Goal: Task Accomplishment & Management: Manage account settings

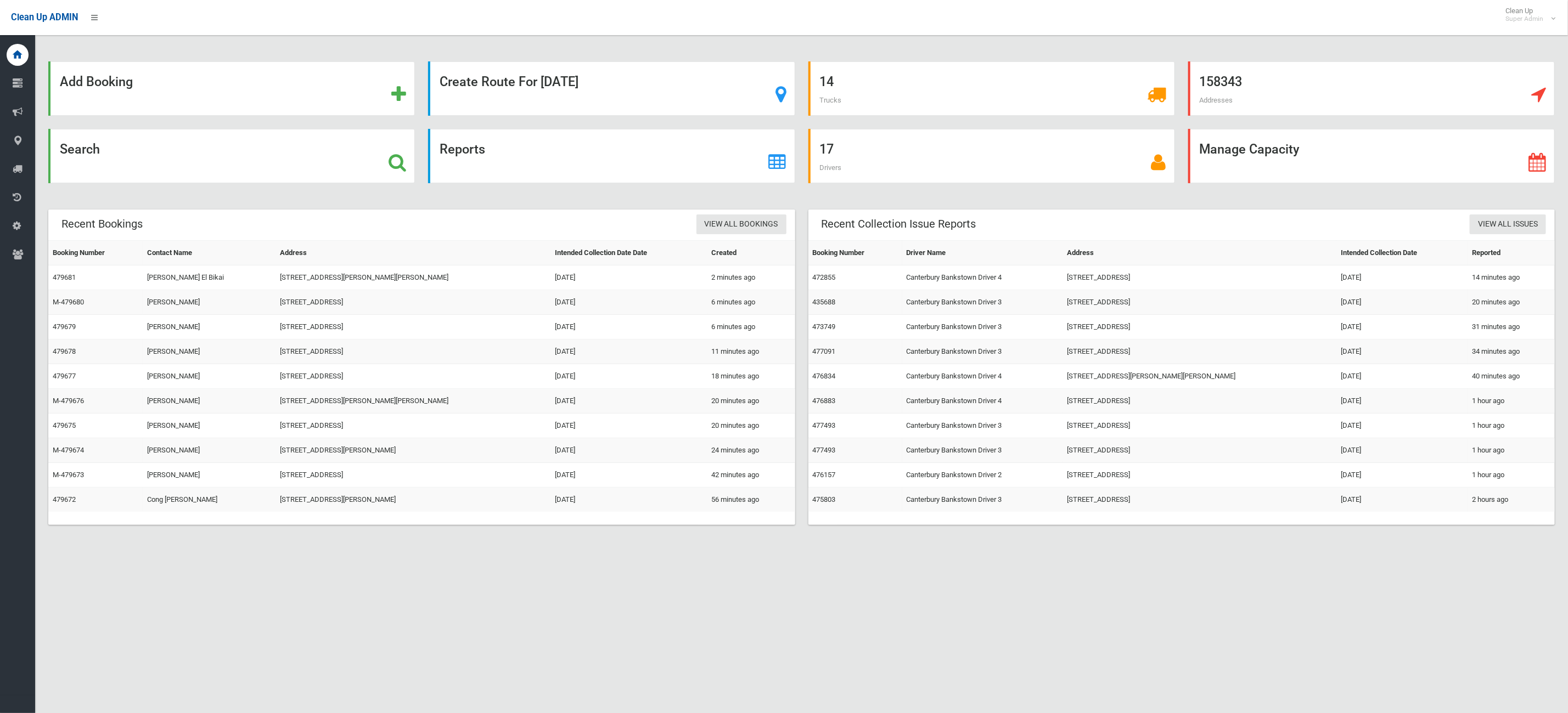
click at [153, 173] on div "Search" at bounding box center [231, 156] width 366 height 54
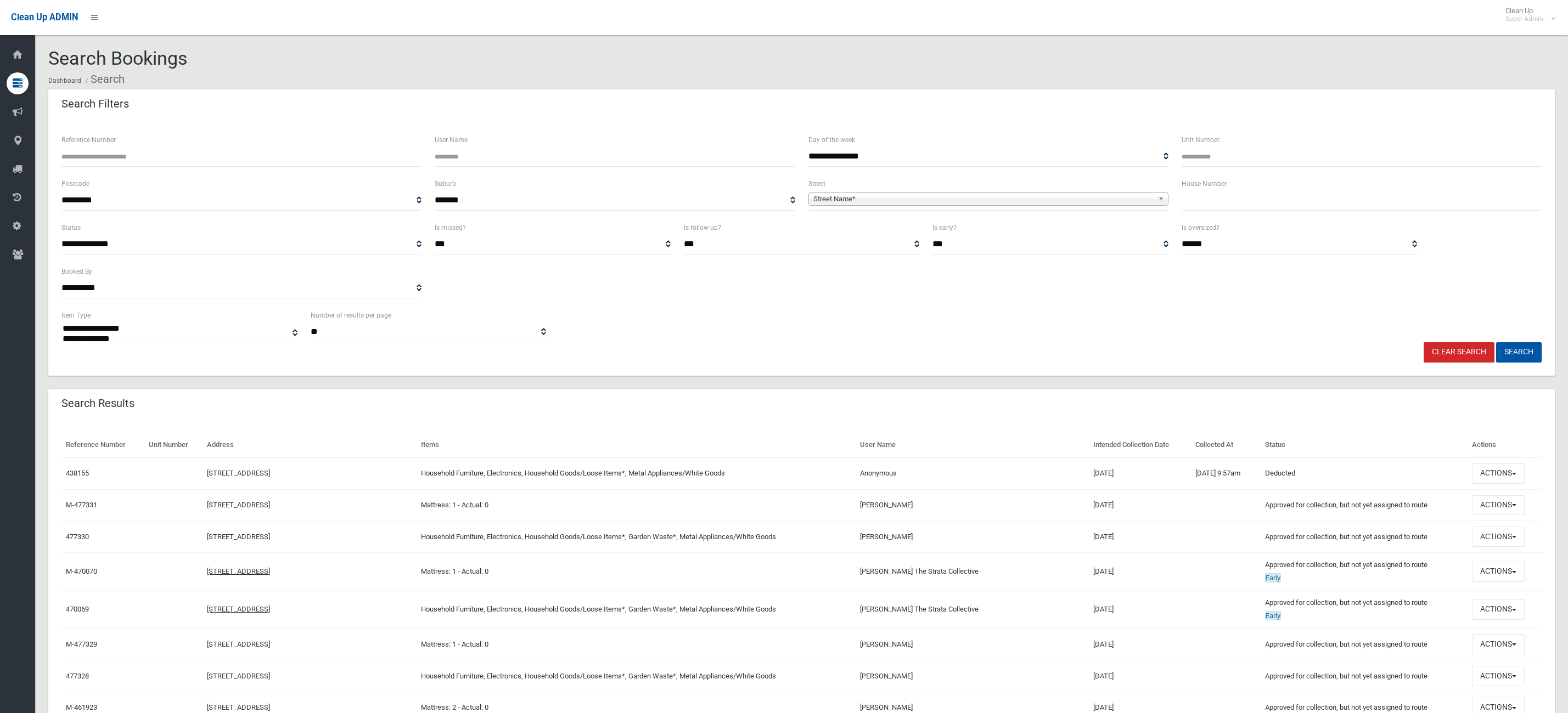
select select
click at [76, 150] on input "Reference Number" at bounding box center [241, 156] width 360 height 20
type input "******"
click at [1496, 343] on button "Search" at bounding box center [1519, 352] width 46 height 20
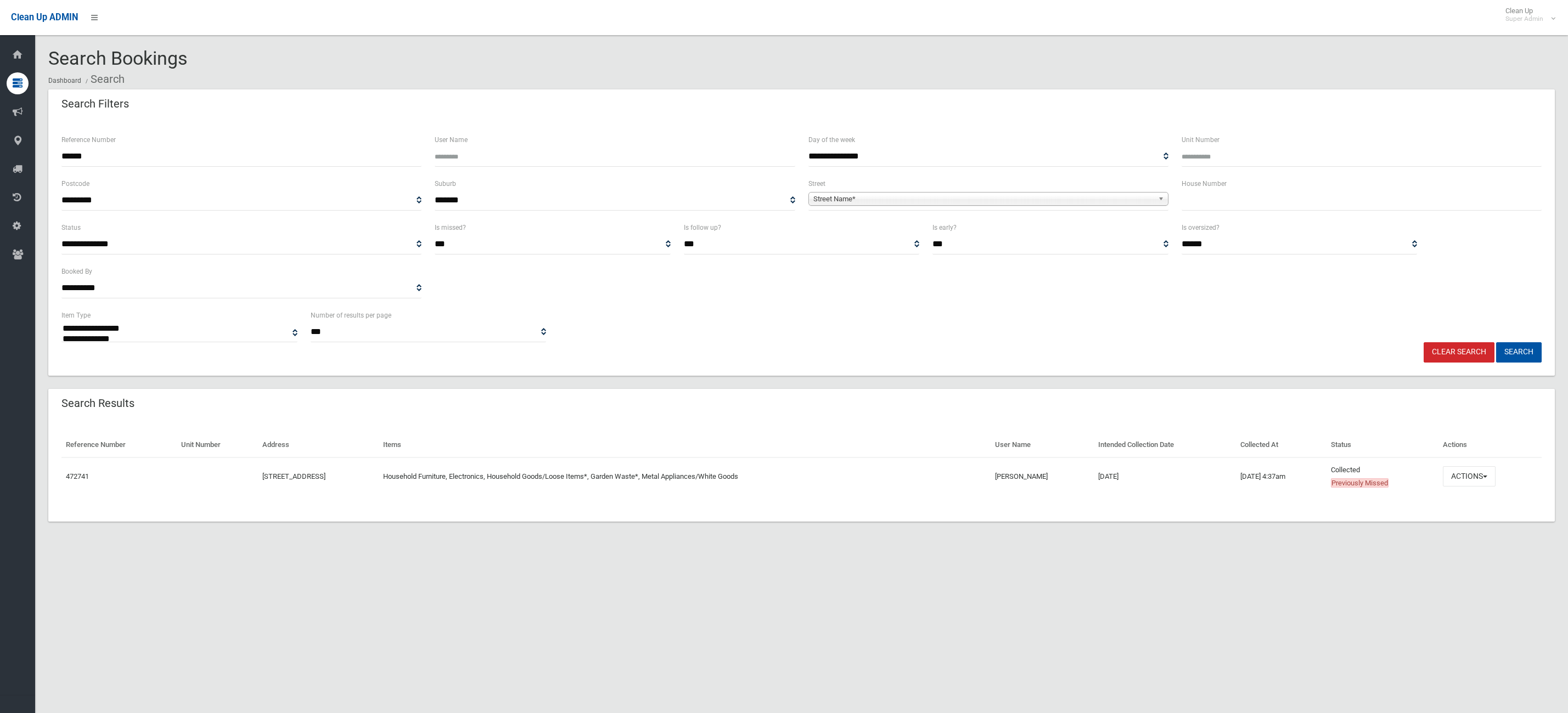
select select
click at [1479, 479] on button "Actions" at bounding box center [1469, 476] width 53 height 20
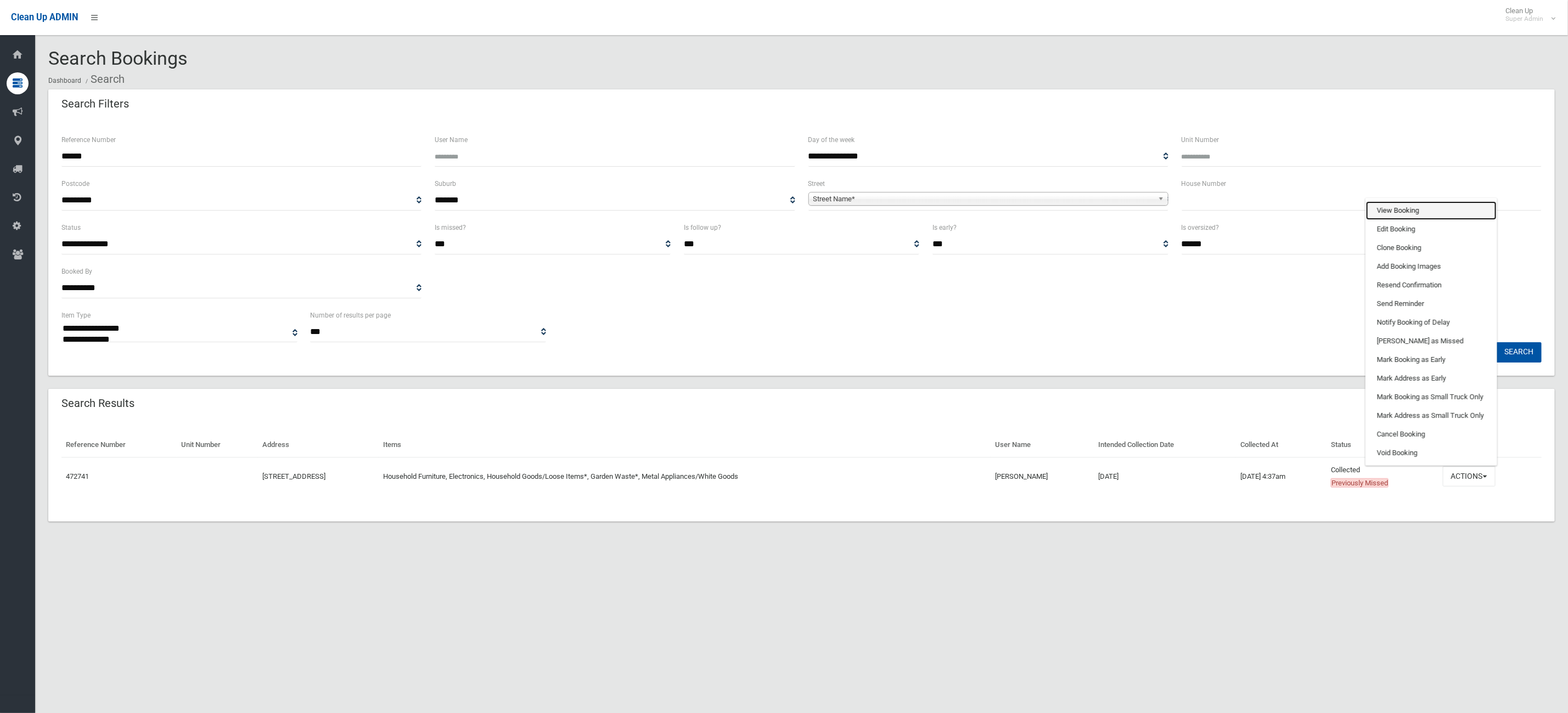
click at [1415, 210] on link "View Booking" at bounding box center [1431, 210] width 131 height 19
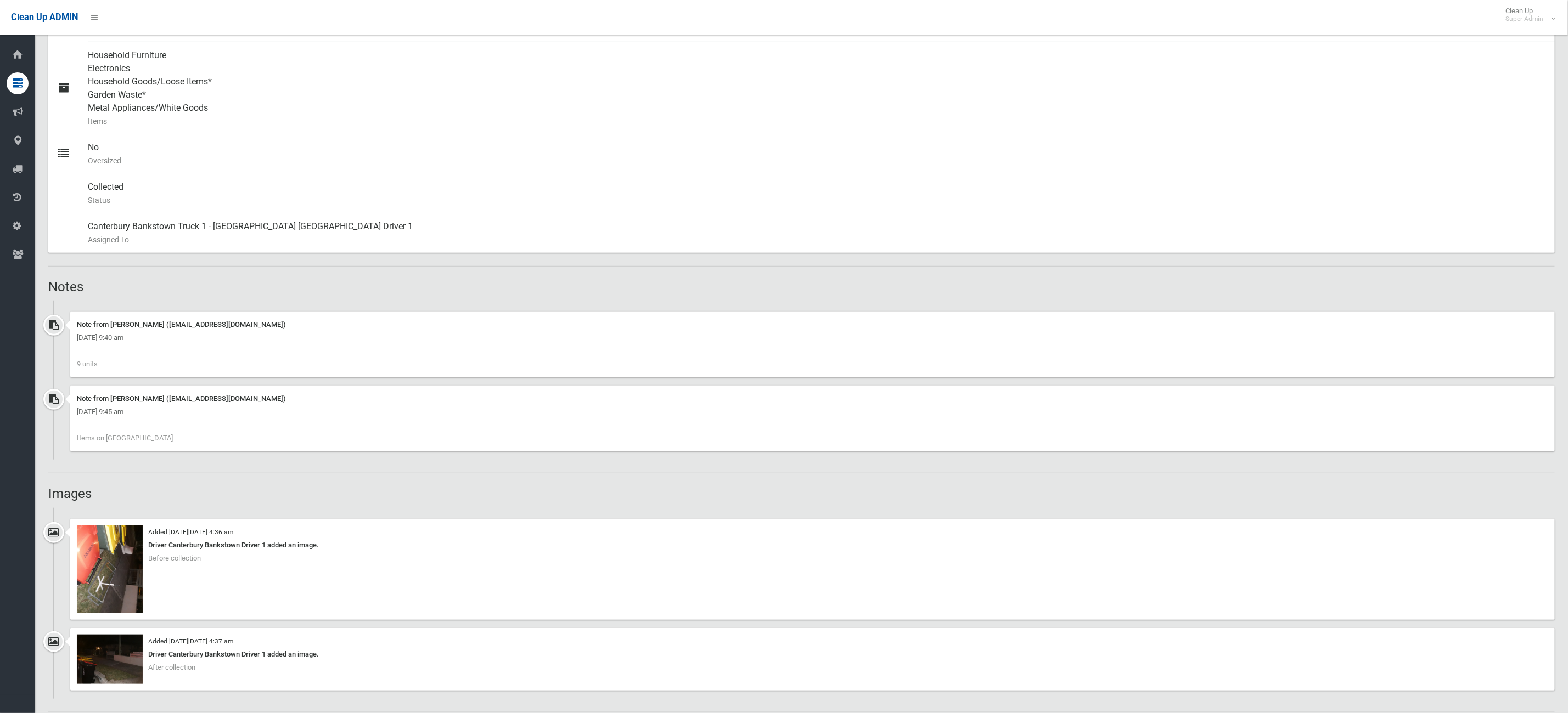
scroll to position [576, 0]
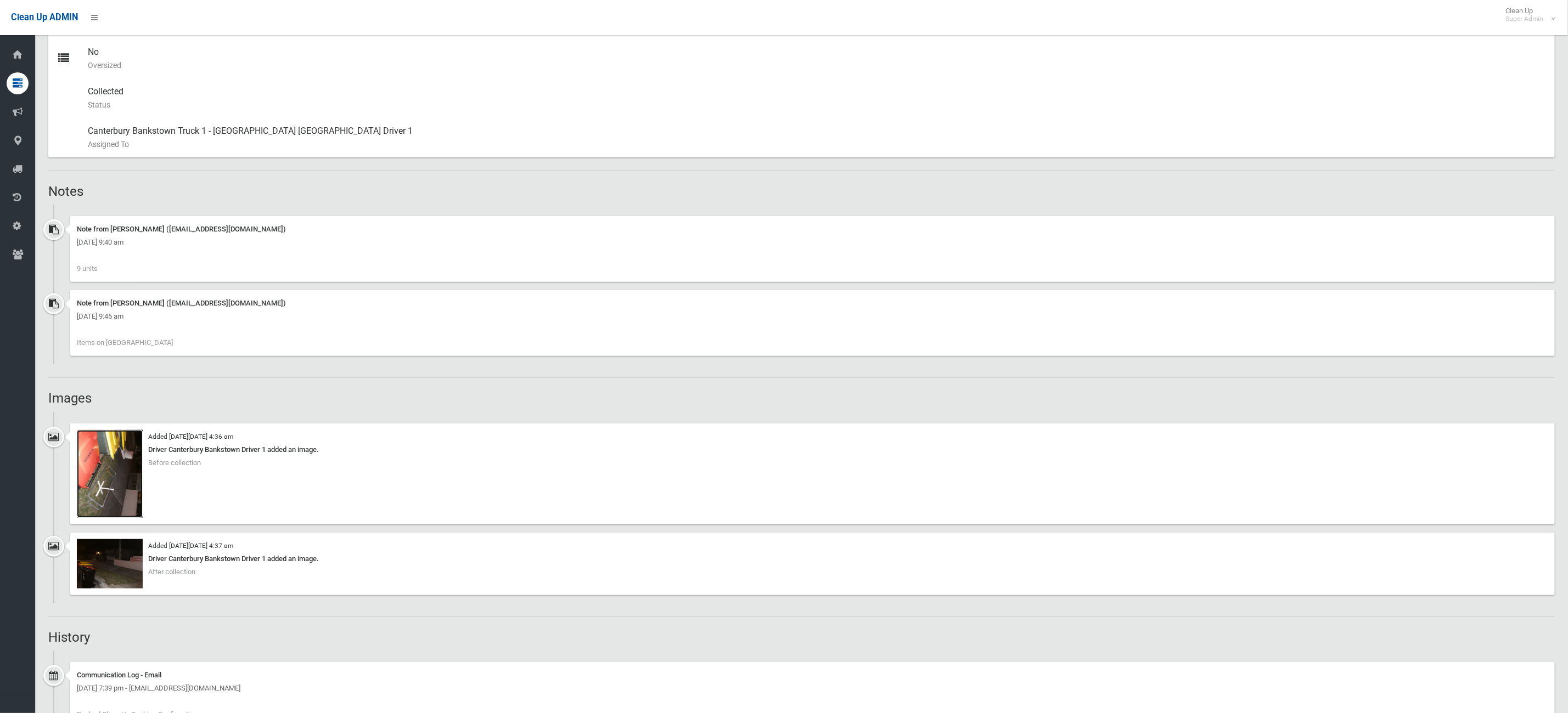
click at [115, 491] on img at bounding box center [110, 474] width 66 height 88
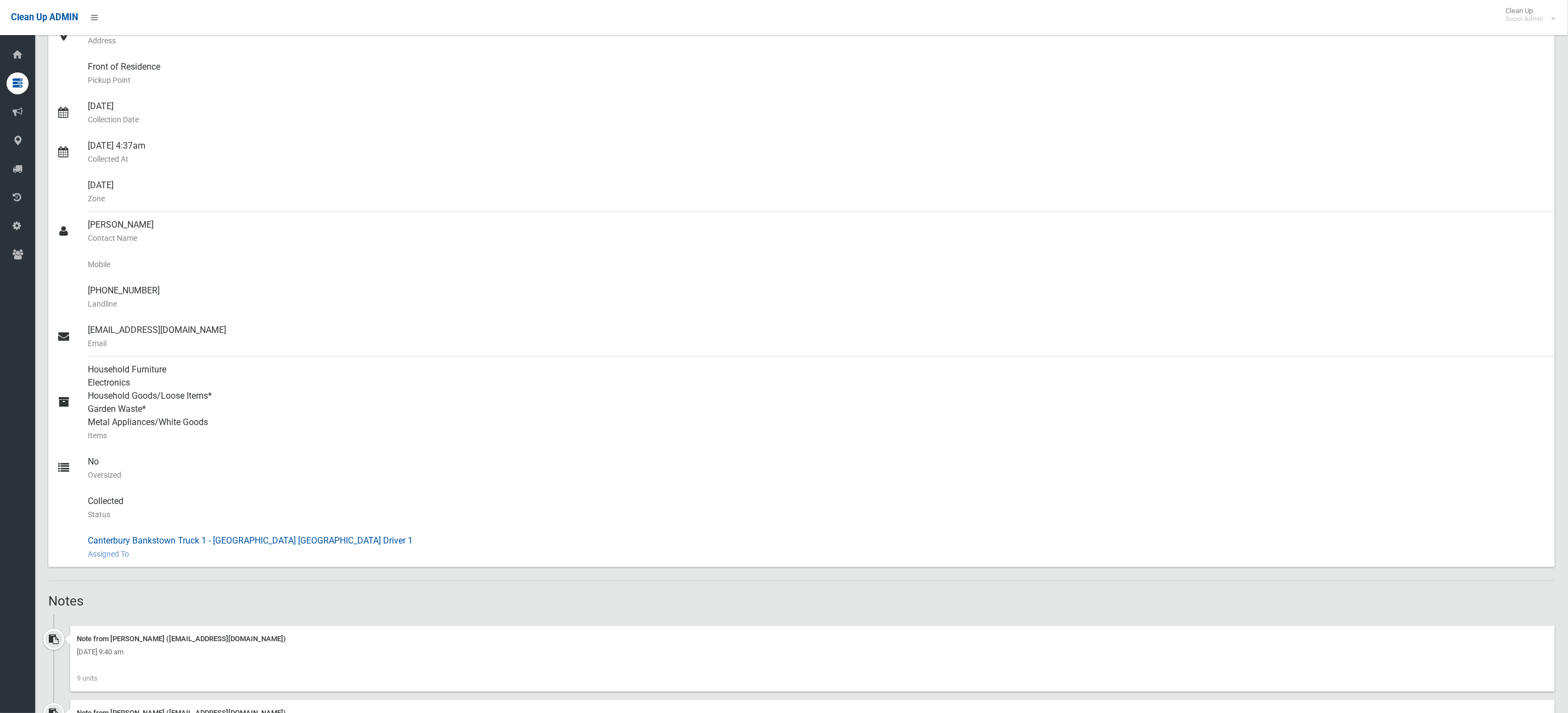
scroll to position [577, 0]
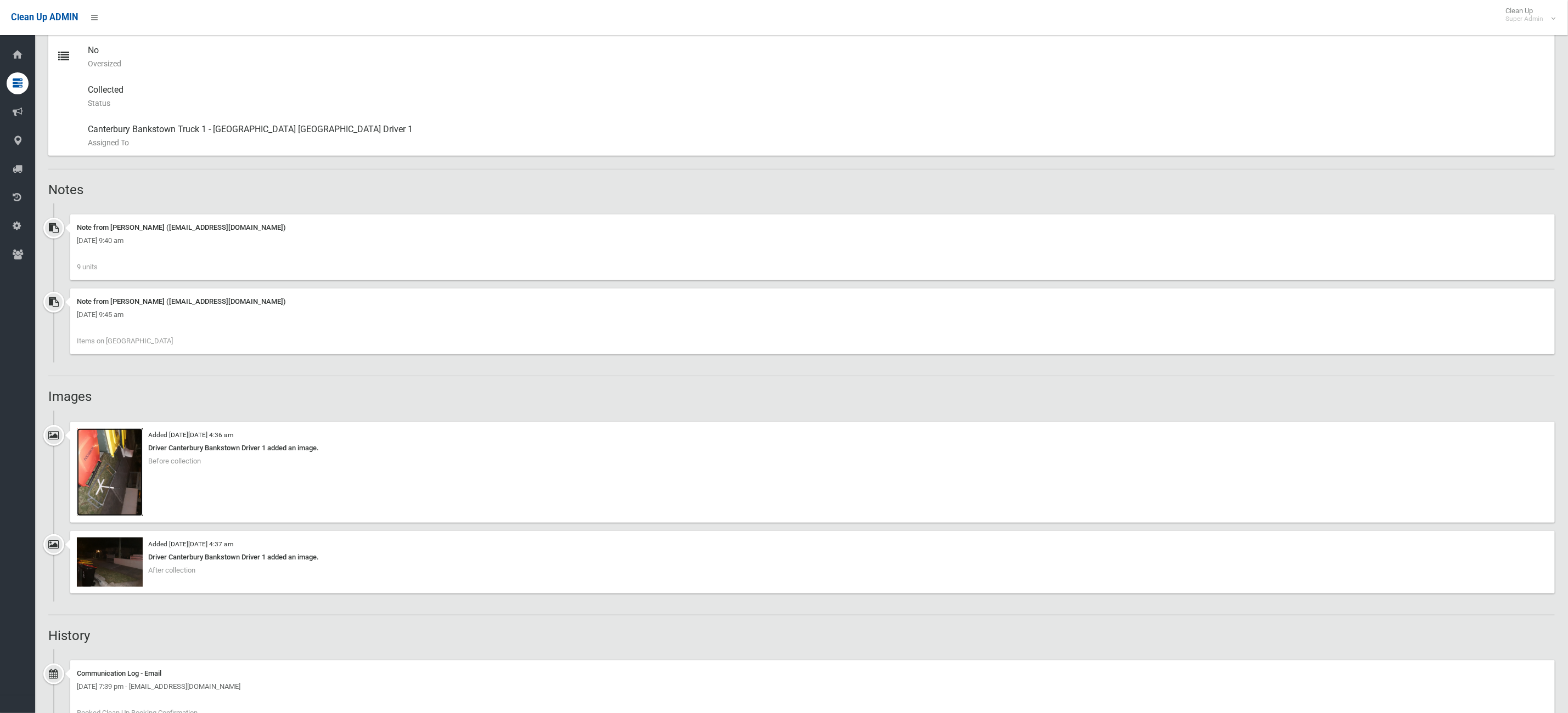
click at [117, 509] on img at bounding box center [110, 472] width 66 height 88
click at [128, 563] on img at bounding box center [110, 562] width 66 height 49
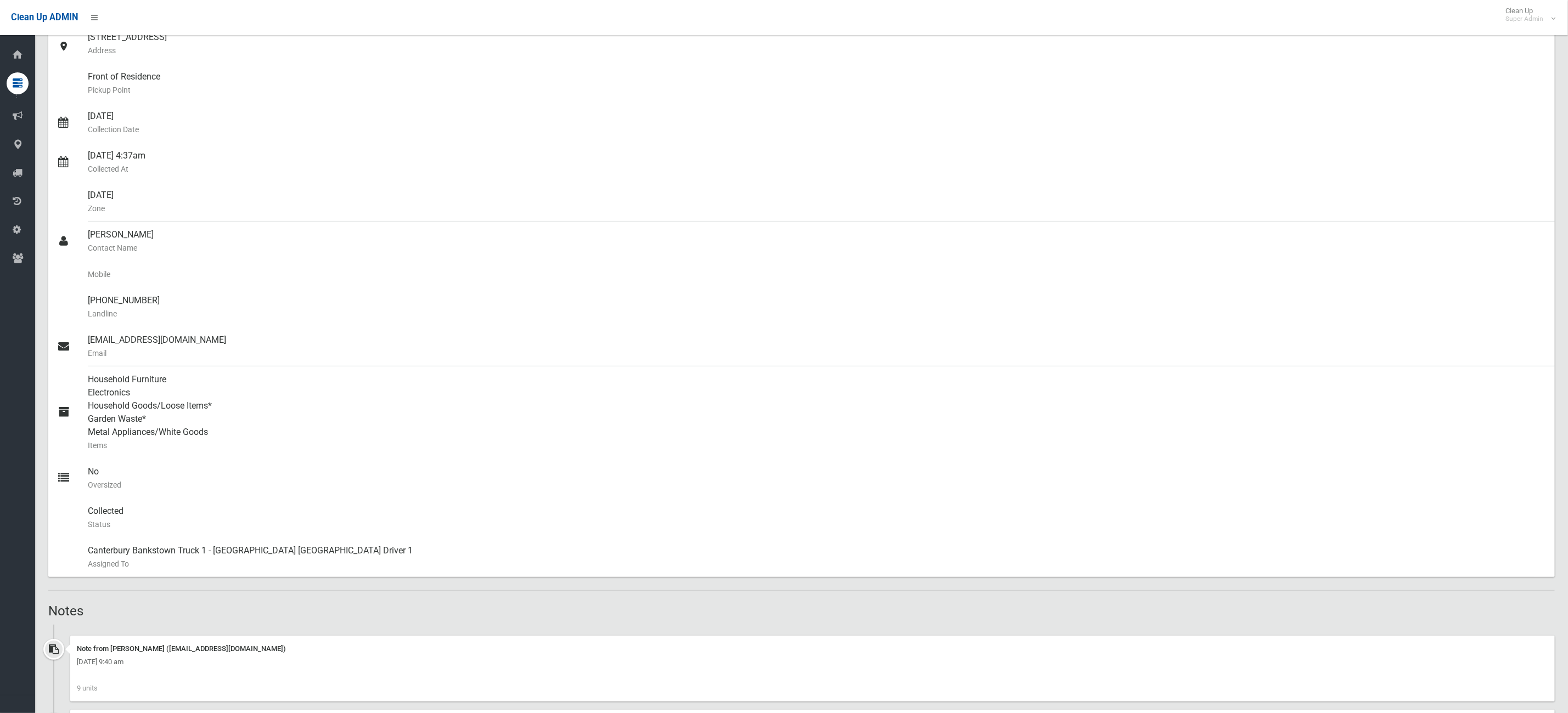
scroll to position [411, 0]
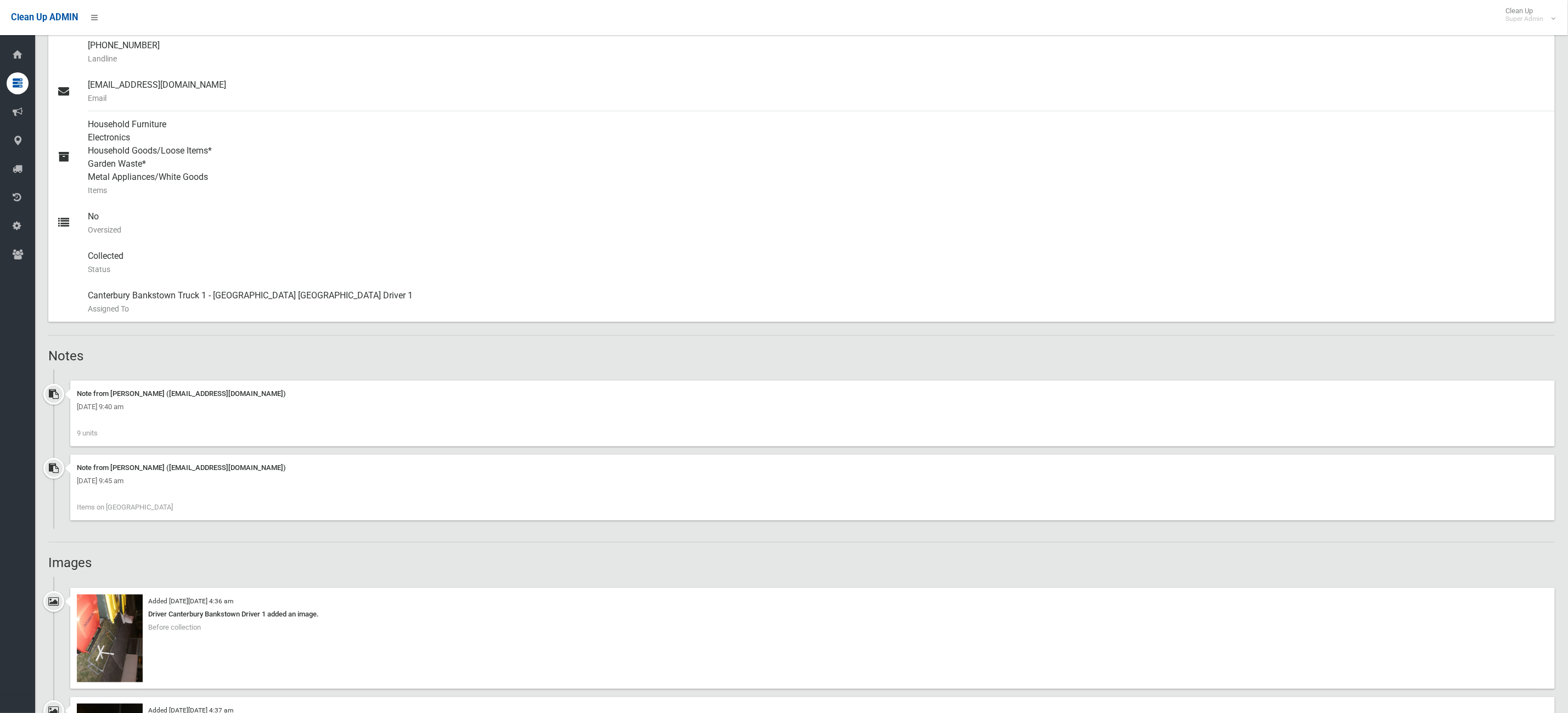
drag, startPoint x: 125, startPoint y: 506, endPoint x: 180, endPoint y: 512, distance: 55.3
click at [173, 504] on span "Items on Rosemont street North" at bounding box center [125, 507] width 96 height 9
click at [185, 521] on div "Note from Latifah Zreika (latifah.zreika@cbcity.nsw.gov.au) Wednesday 9th July …" at bounding box center [801, 492] width 1507 height 74
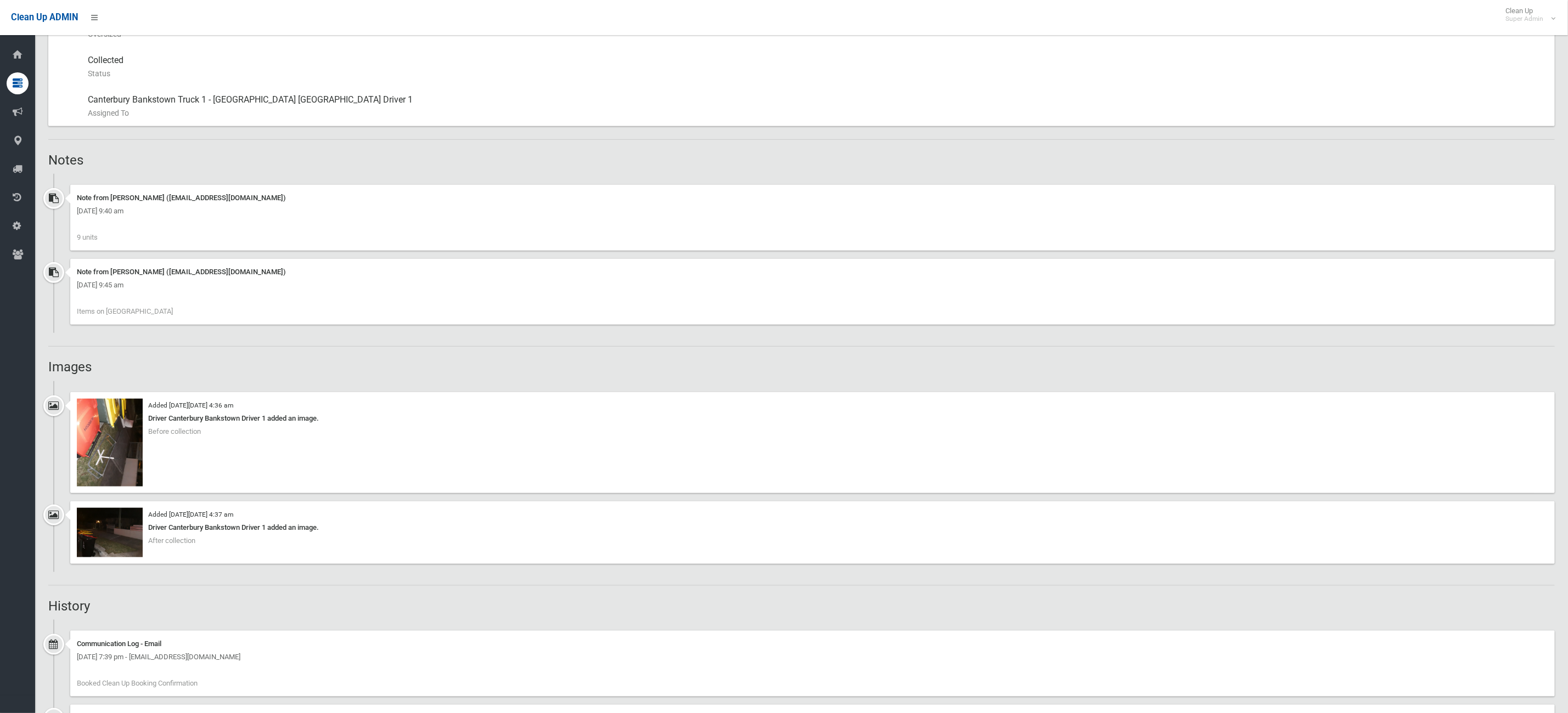
scroll to position [658, 0]
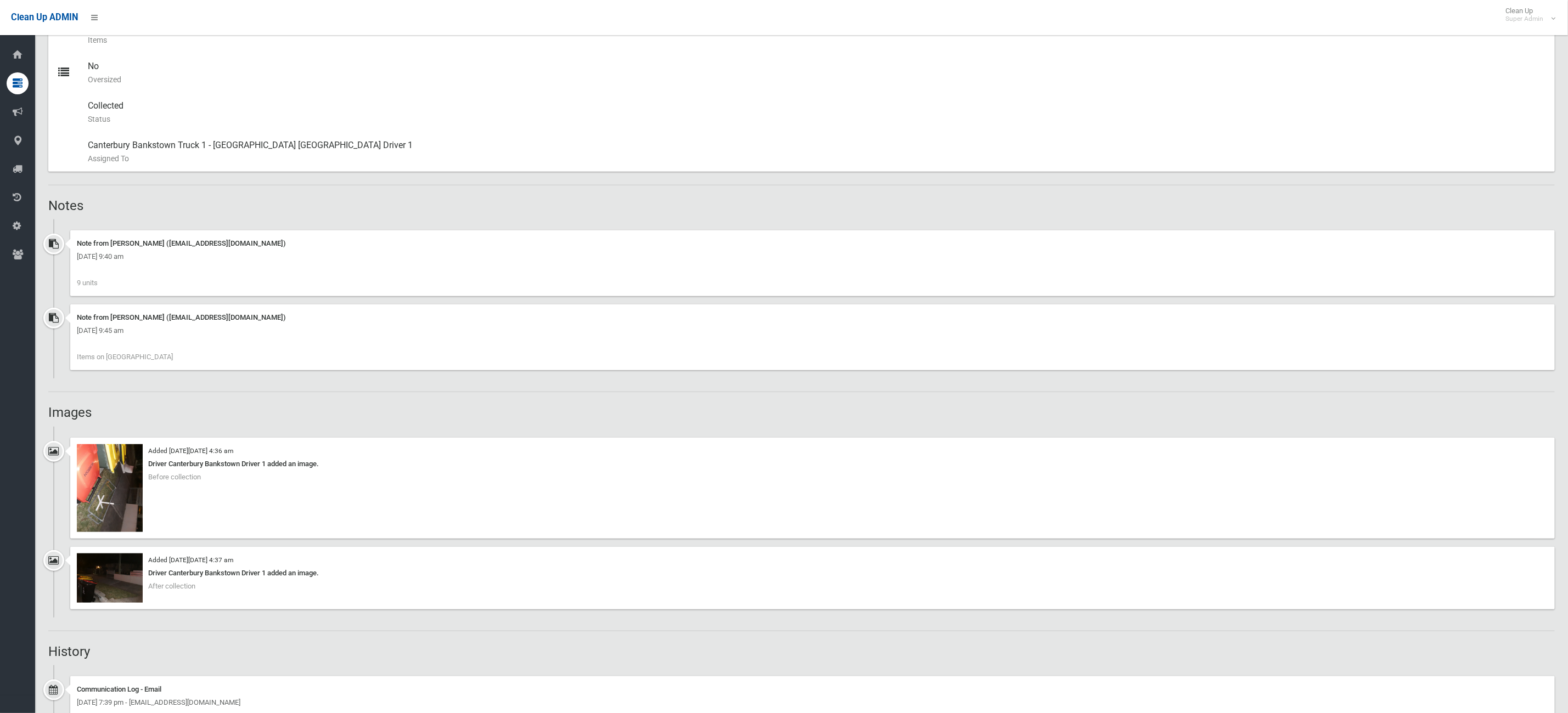
drag, startPoint x: 502, startPoint y: 326, endPoint x: 267, endPoint y: 423, distance: 254.2
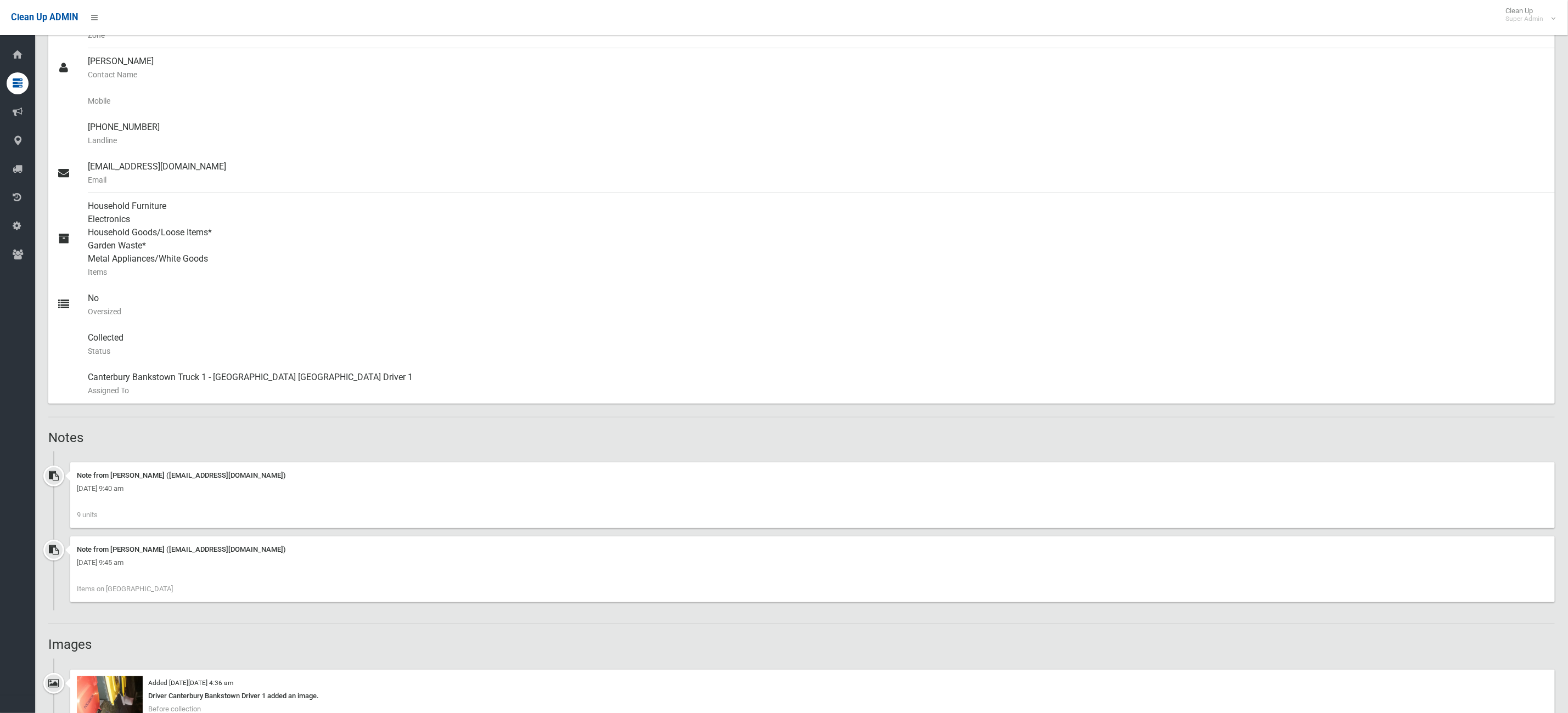
scroll to position [329, 0]
drag, startPoint x: 267, startPoint y: 423, endPoint x: 1013, endPoint y: 243, distance: 767.4
click at [1023, 240] on div "Household Furniture Electronics Household Goods/Loose Items* Garden Waste* Meta…" at bounding box center [817, 239] width 1458 height 92
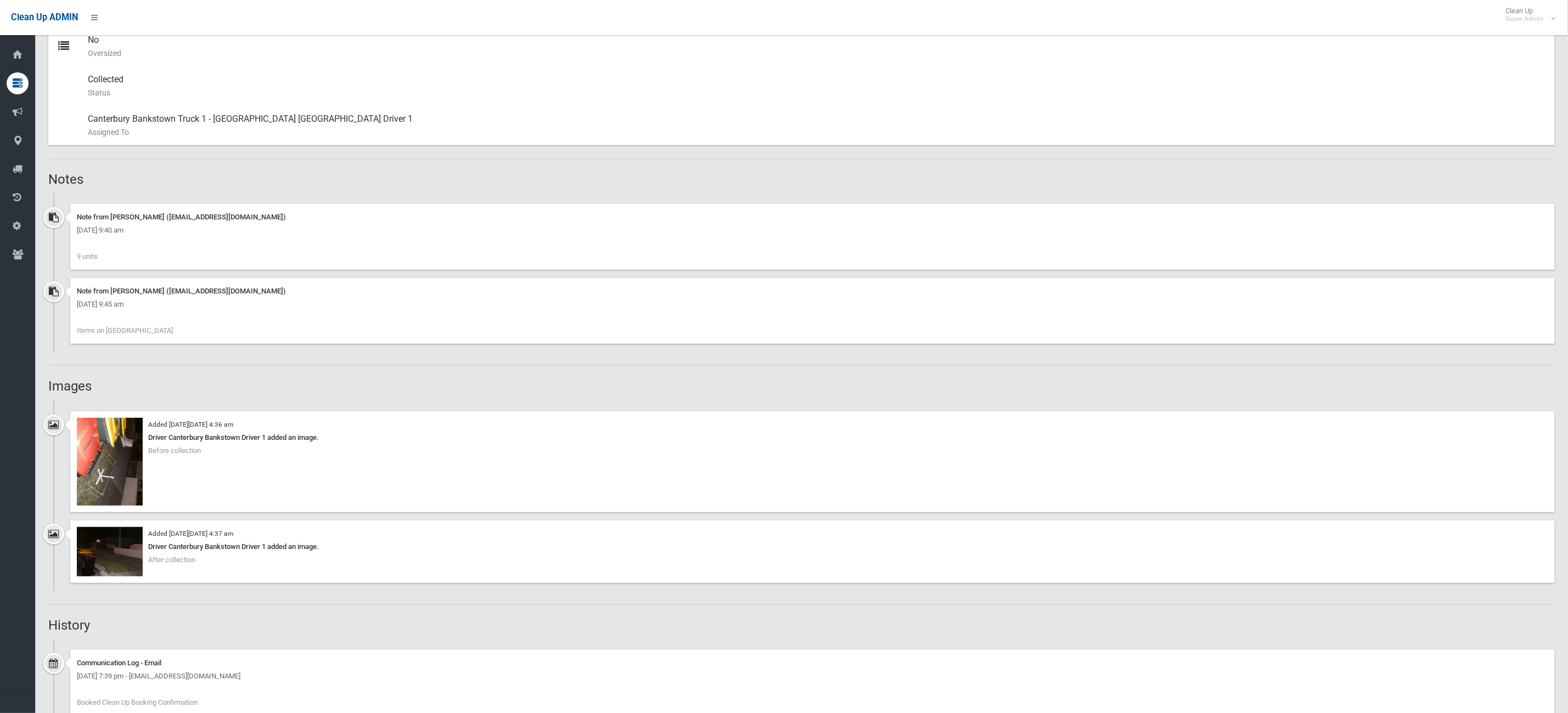
scroll to position [740, 0]
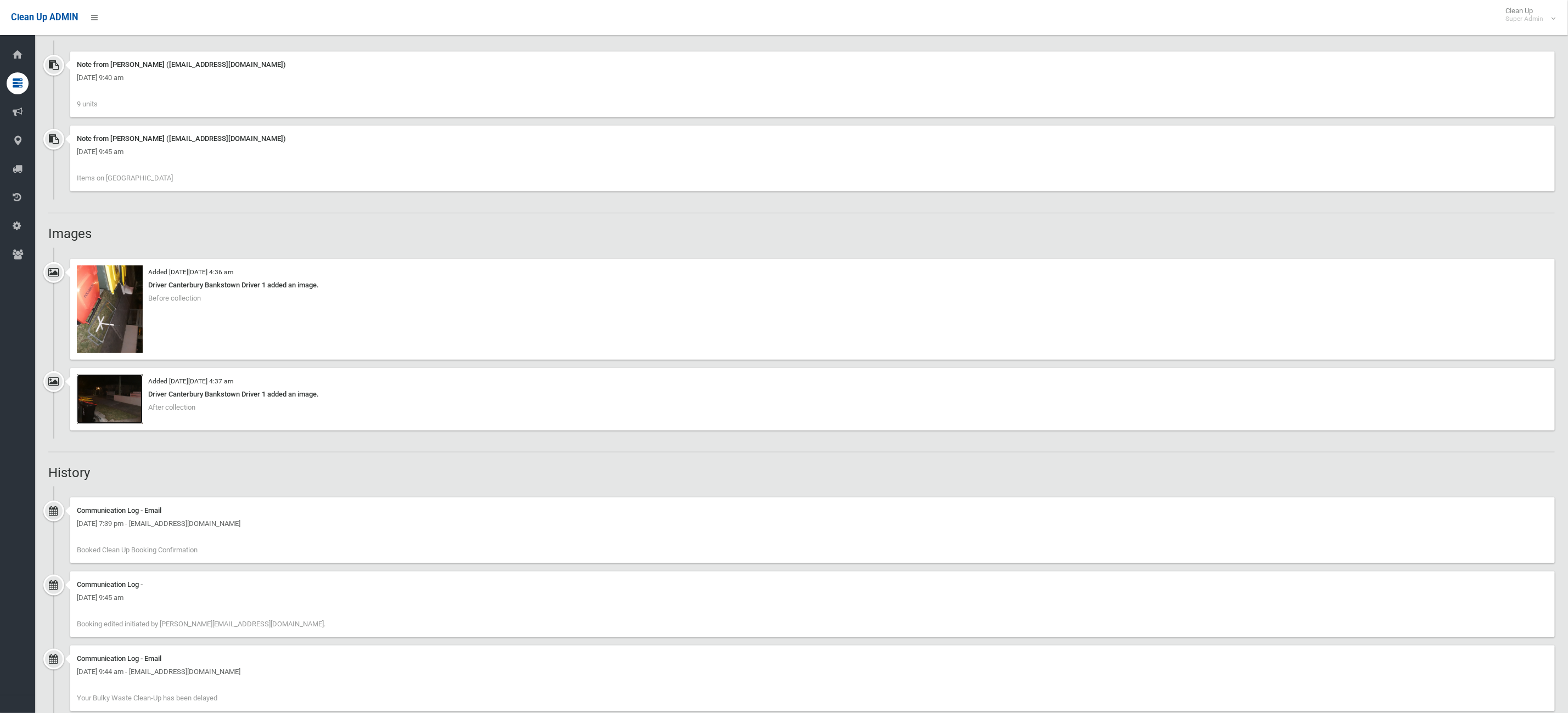
click at [115, 398] on img at bounding box center [110, 399] width 66 height 49
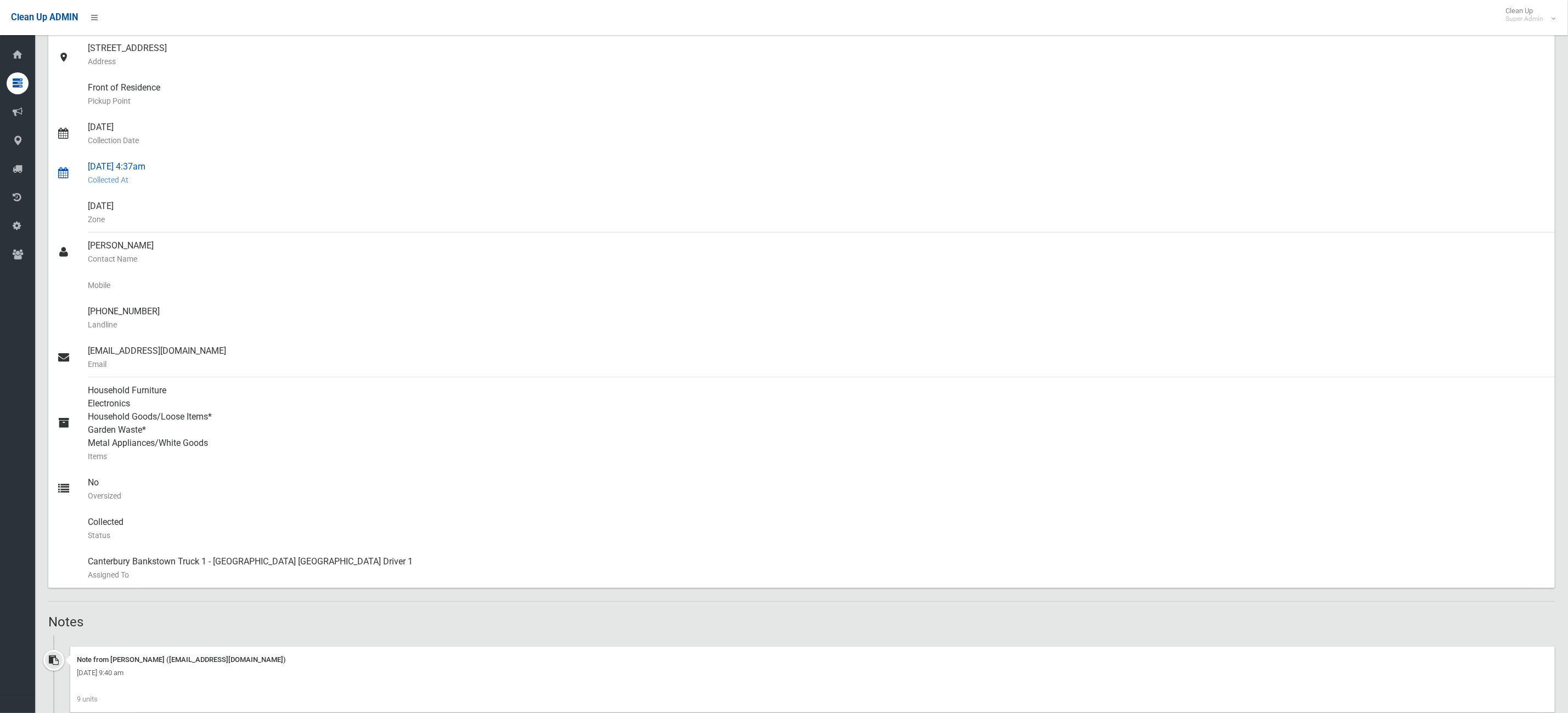
scroll to position [0, 0]
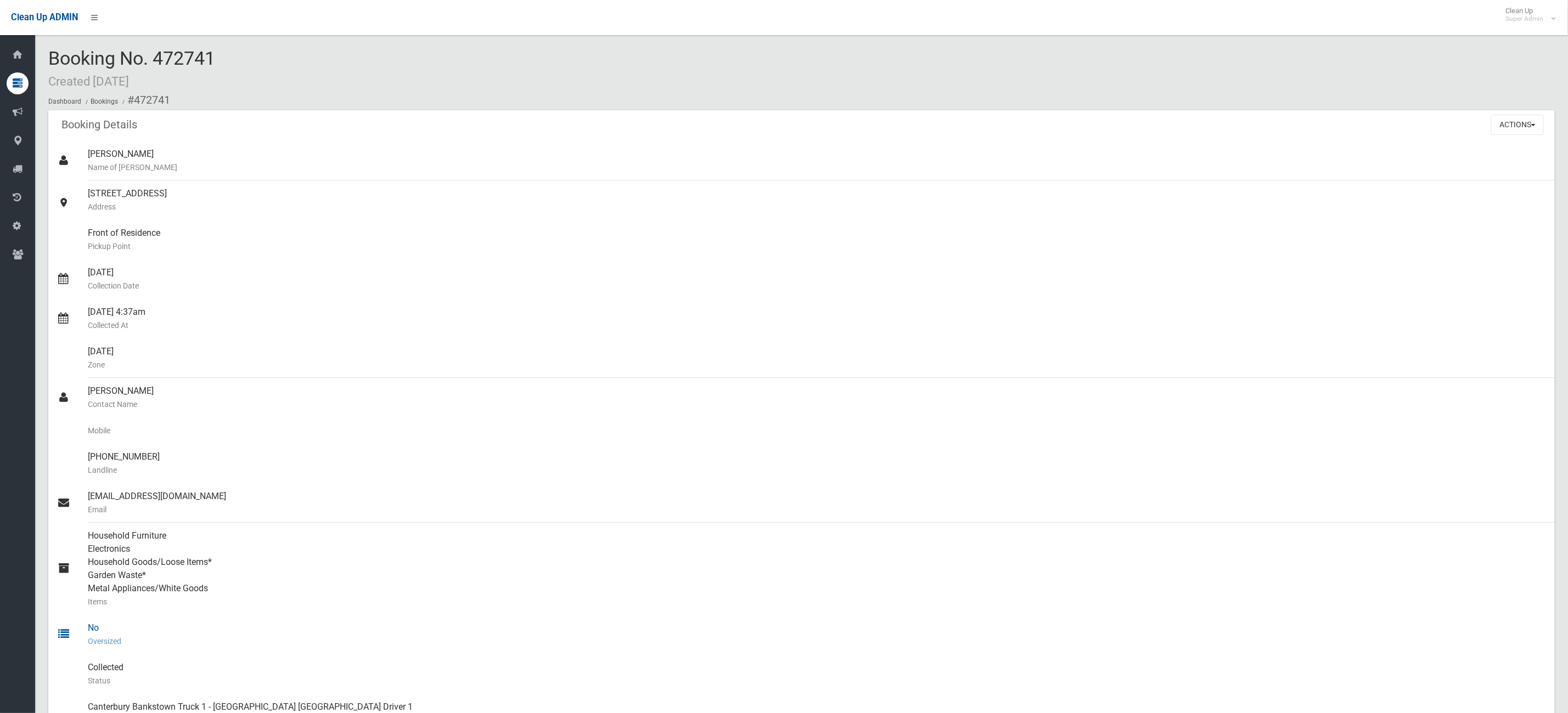
click at [923, 617] on div "No Oversized" at bounding box center [817, 635] width 1458 height 40
click at [1515, 129] on button "Actions" at bounding box center [1517, 124] width 53 height 20
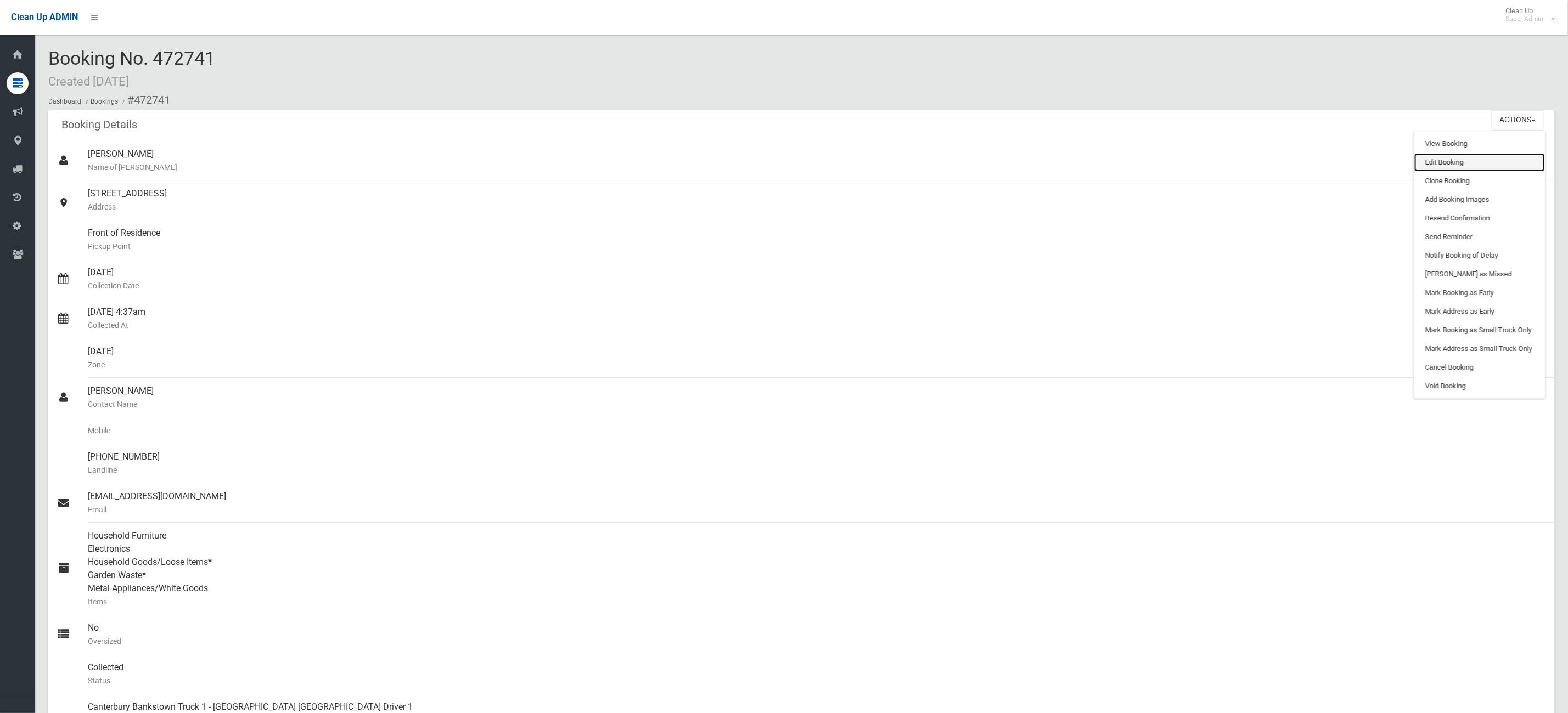
click at [1493, 168] on link "Edit Booking" at bounding box center [1480, 162] width 131 height 19
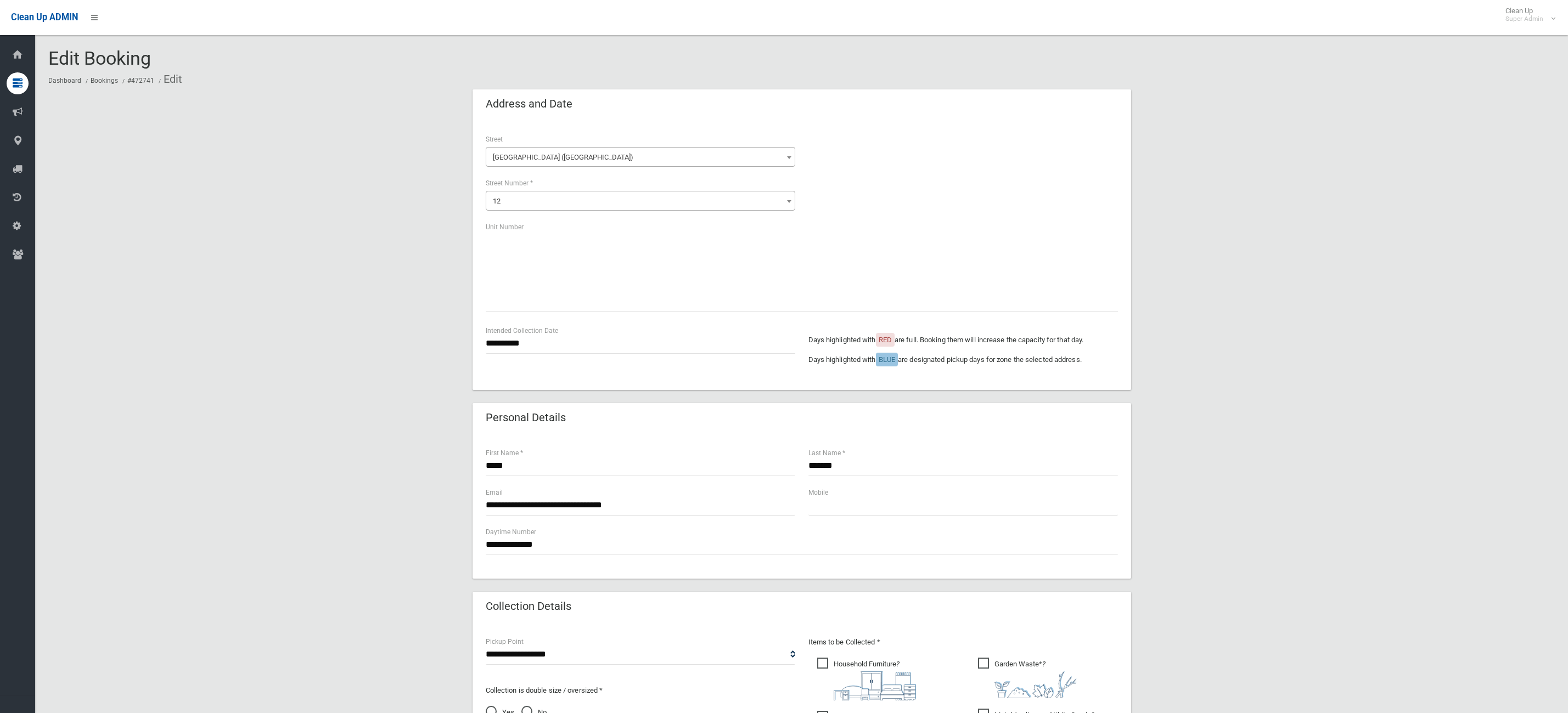
scroll to position [543, 0]
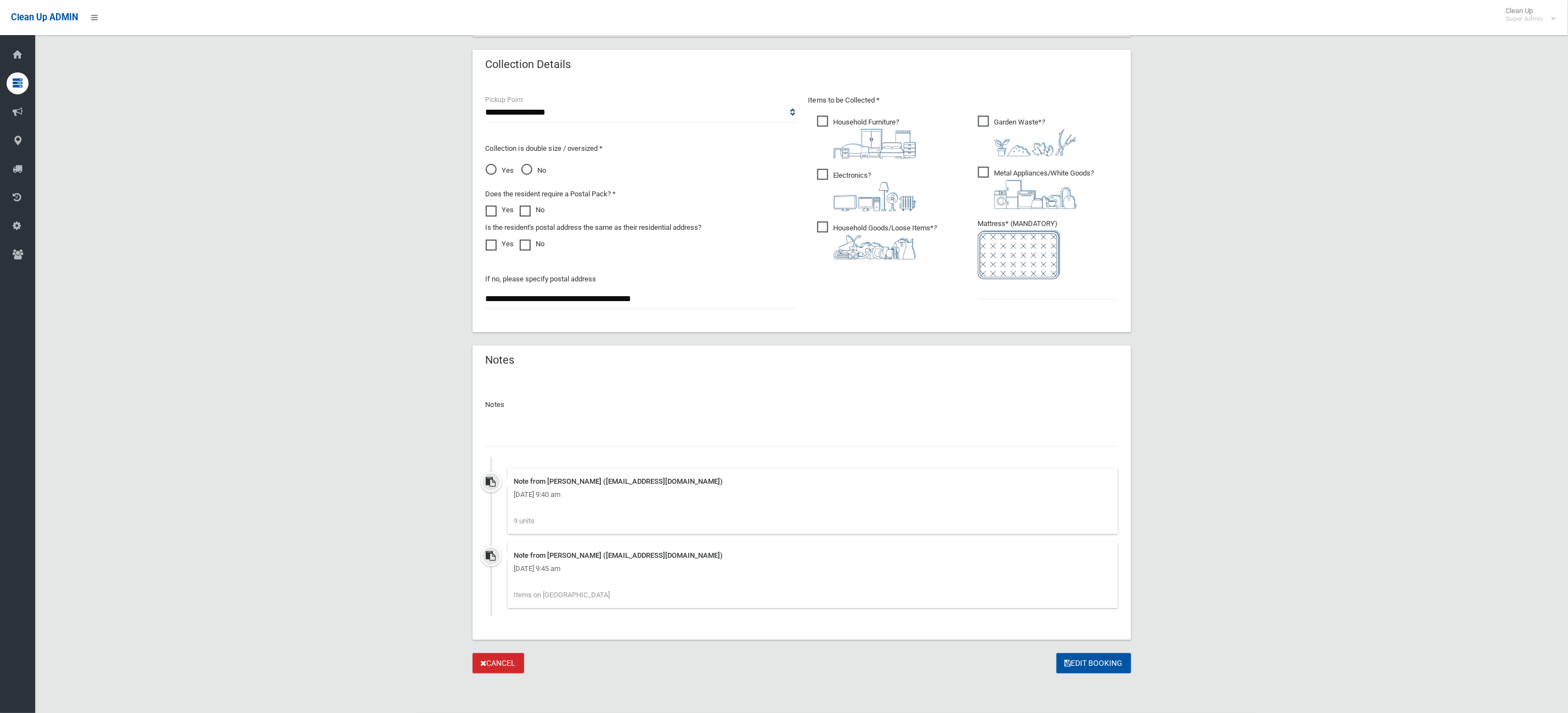
click at [553, 430] on input "text" at bounding box center [802, 436] width 632 height 20
click at [1057, 653] on button "Edit Booking" at bounding box center [1094, 663] width 75 height 20
click at [516, 433] on input "**********" at bounding box center [802, 436] width 632 height 20
click at [637, 433] on input "**********" at bounding box center [802, 436] width 632 height 20
click at [634, 433] on input "**********" at bounding box center [802, 436] width 632 height 20
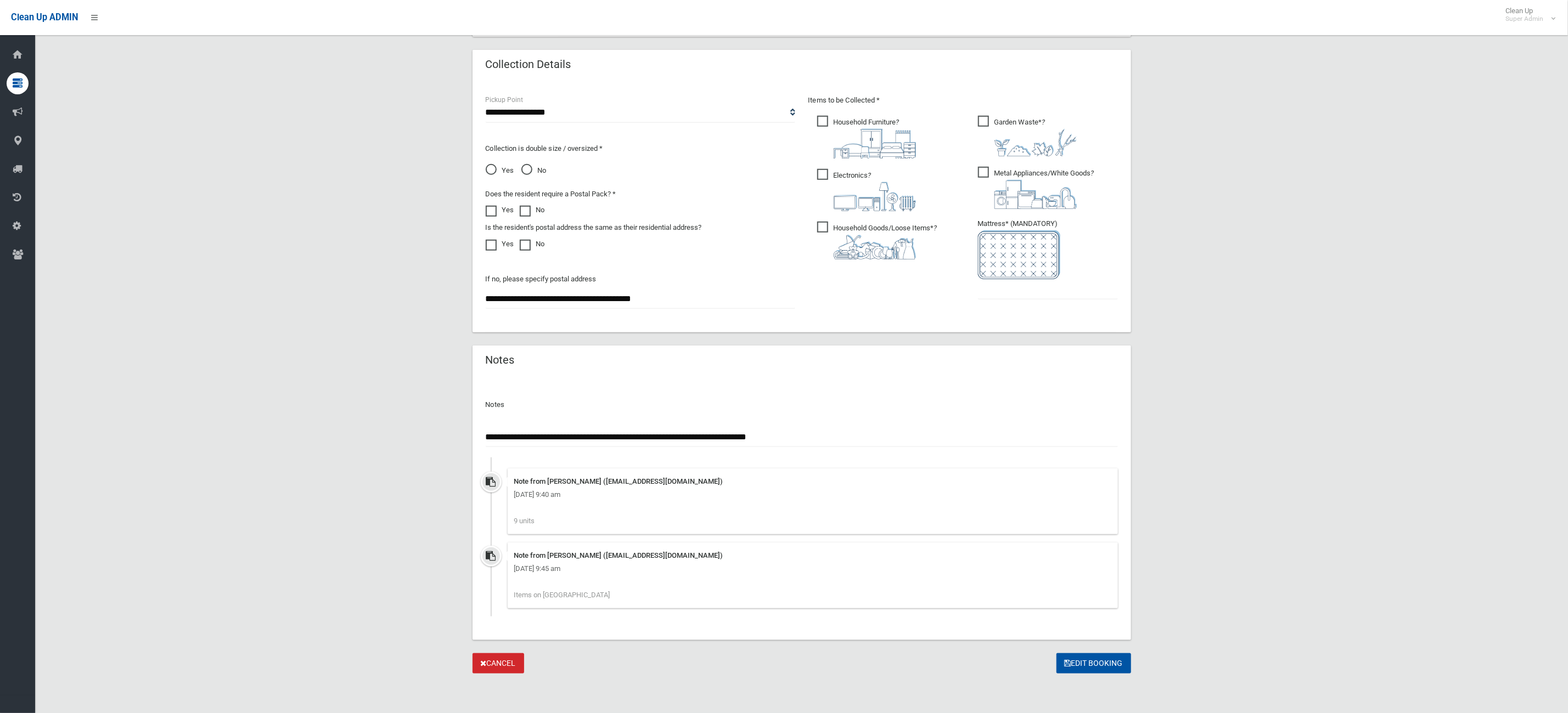
click at [851, 441] on input "**********" at bounding box center [802, 436] width 632 height 20
click at [1082, 432] on input "**********" at bounding box center [802, 436] width 632 height 20
click at [1057, 434] on input "**********" at bounding box center [802, 436] width 632 height 20
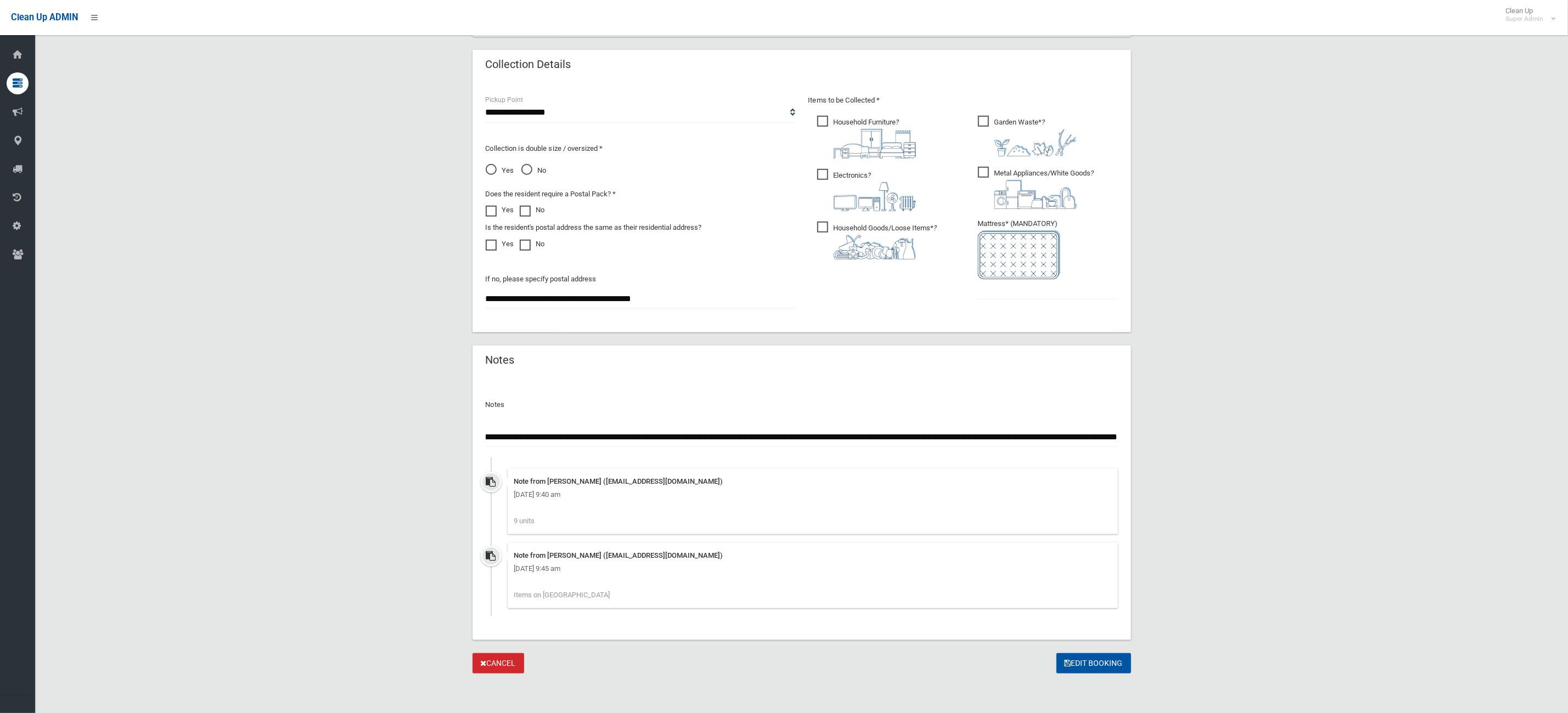
scroll to position [0, 143]
type input "**********"
click at [1046, 280] on input "text" at bounding box center [1048, 289] width 140 height 20
type input "*"
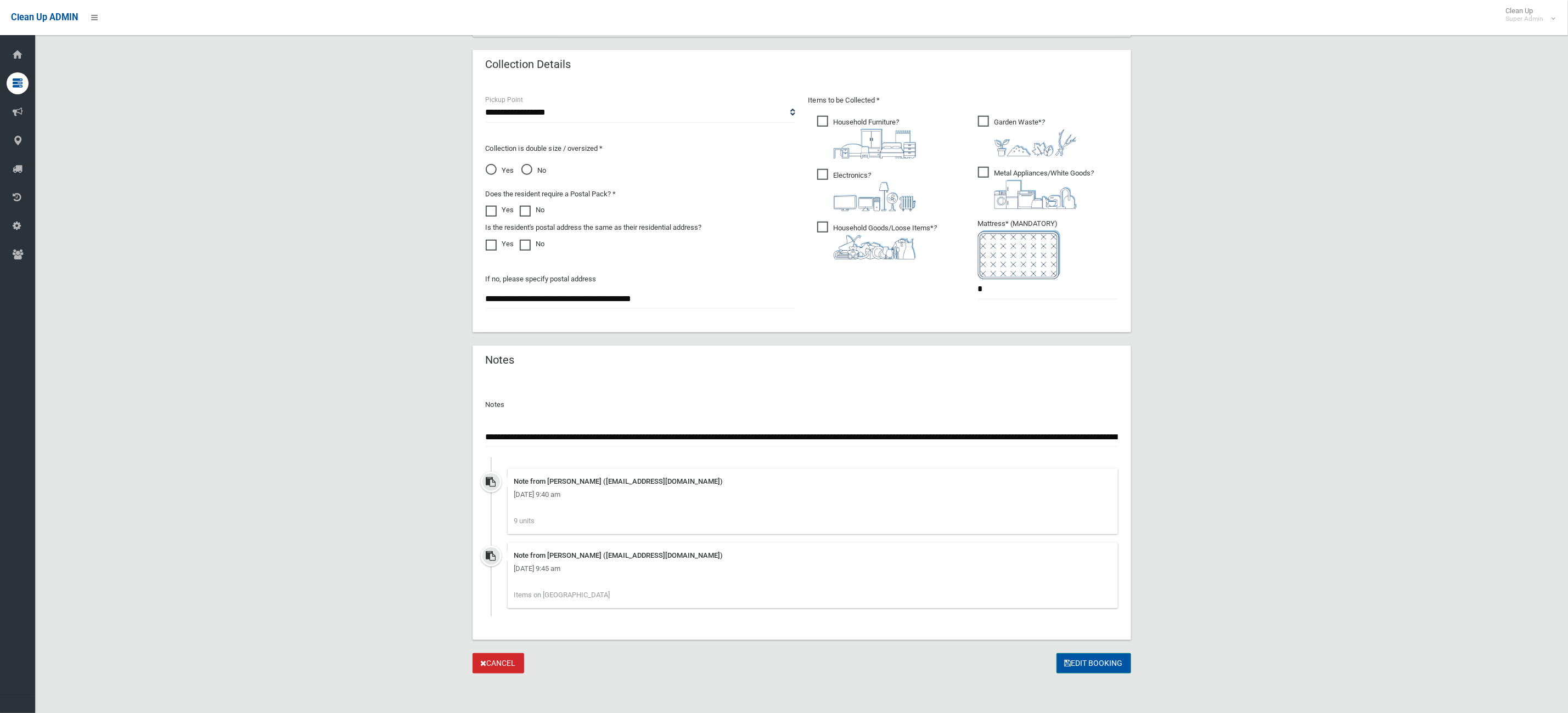
click at [1084, 664] on button "Edit Booking" at bounding box center [1094, 663] width 75 height 20
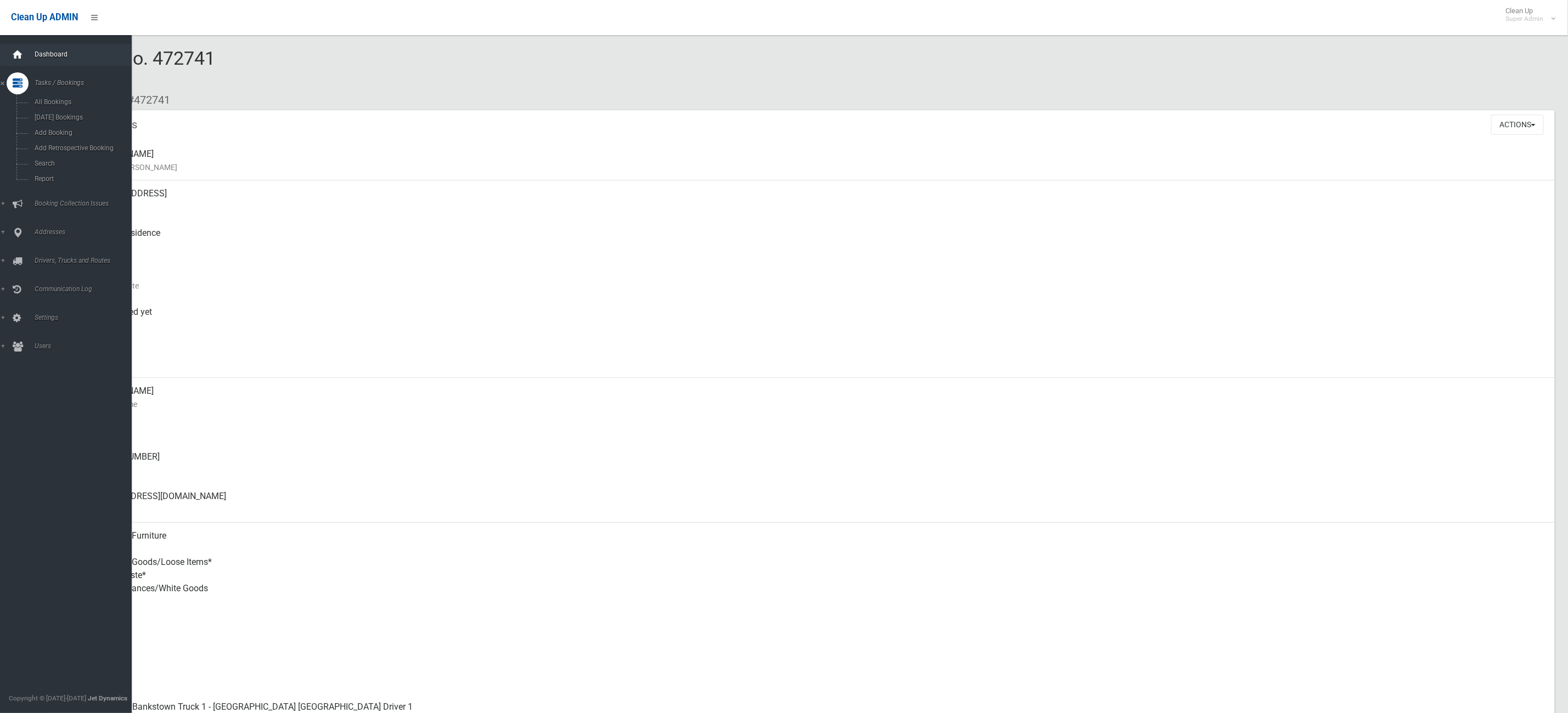
click at [15, 54] on icon at bounding box center [18, 55] width 12 height 22
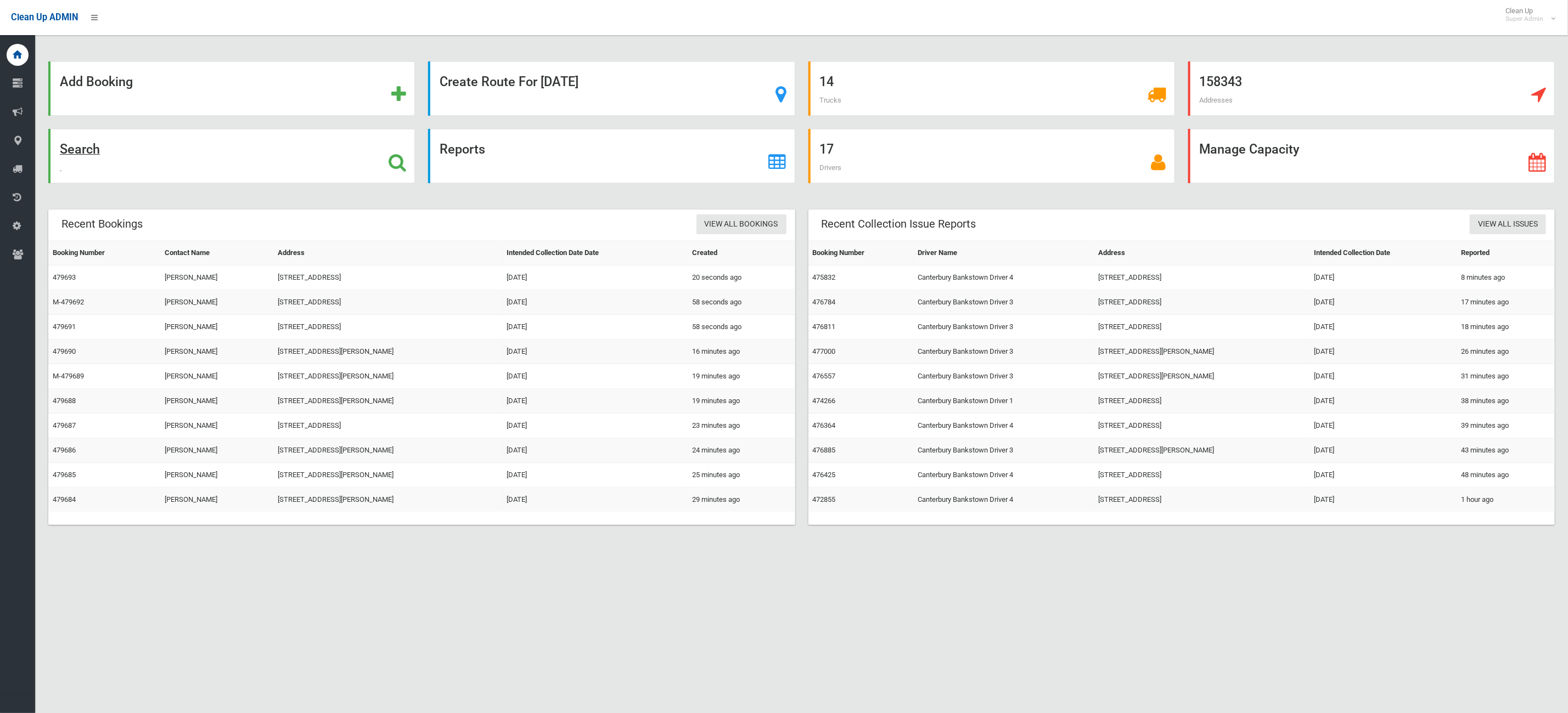
click at [131, 150] on div "Search" at bounding box center [231, 156] width 366 height 54
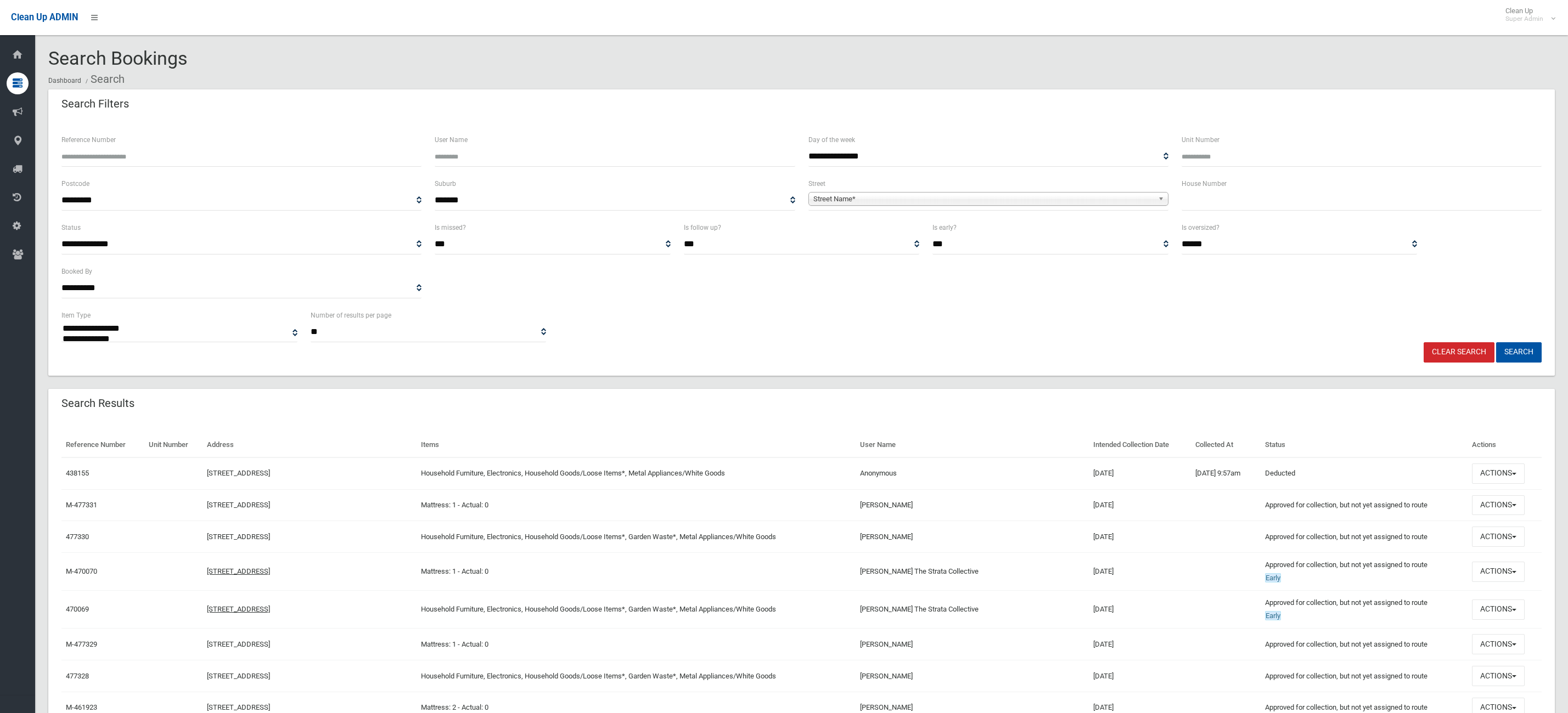
select select
type input "******"
click at [1496, 343] on button "Search" at bounding box center [1519, 352] width 46 height 20
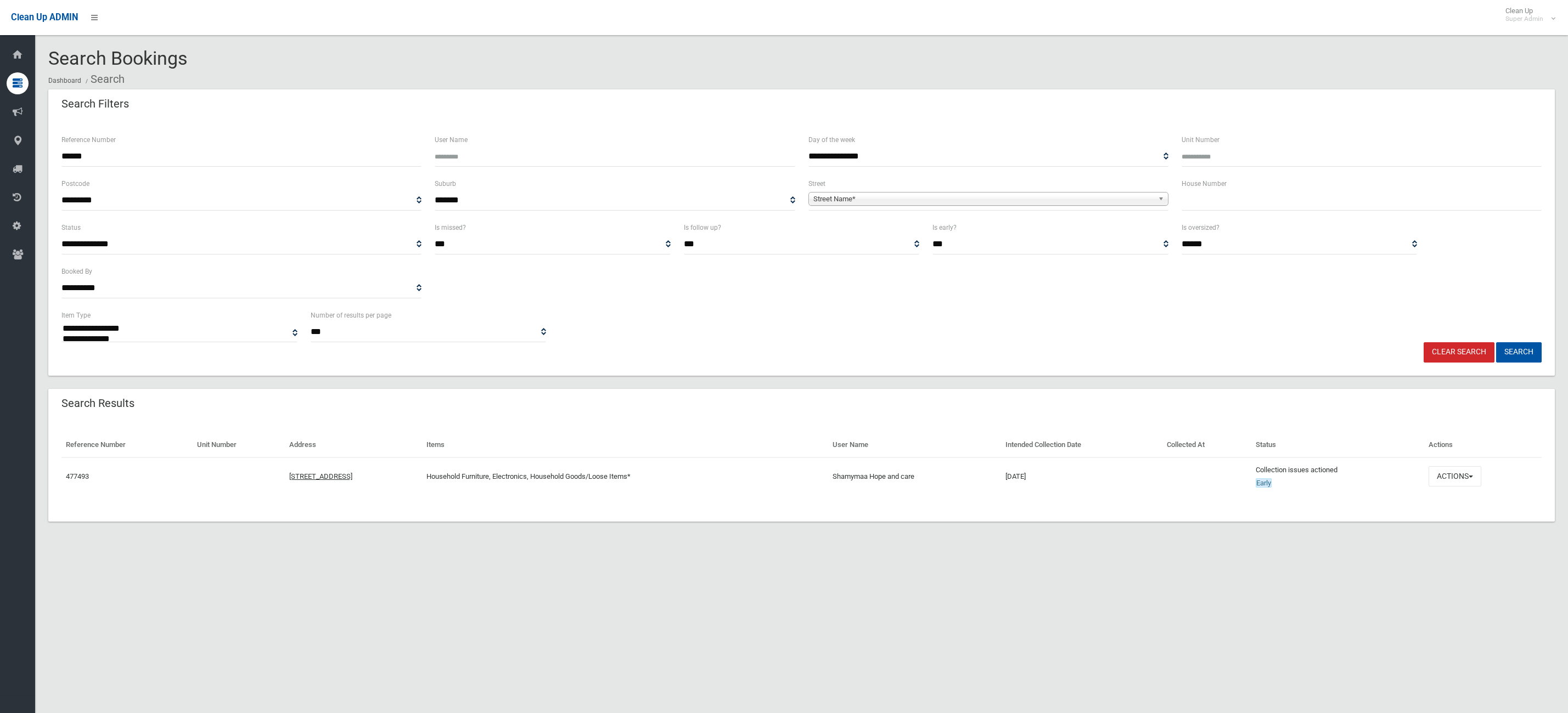
select select
click at [1465, 467] on button "Actions" at bounding box center [1455, 476] width 53 height 20
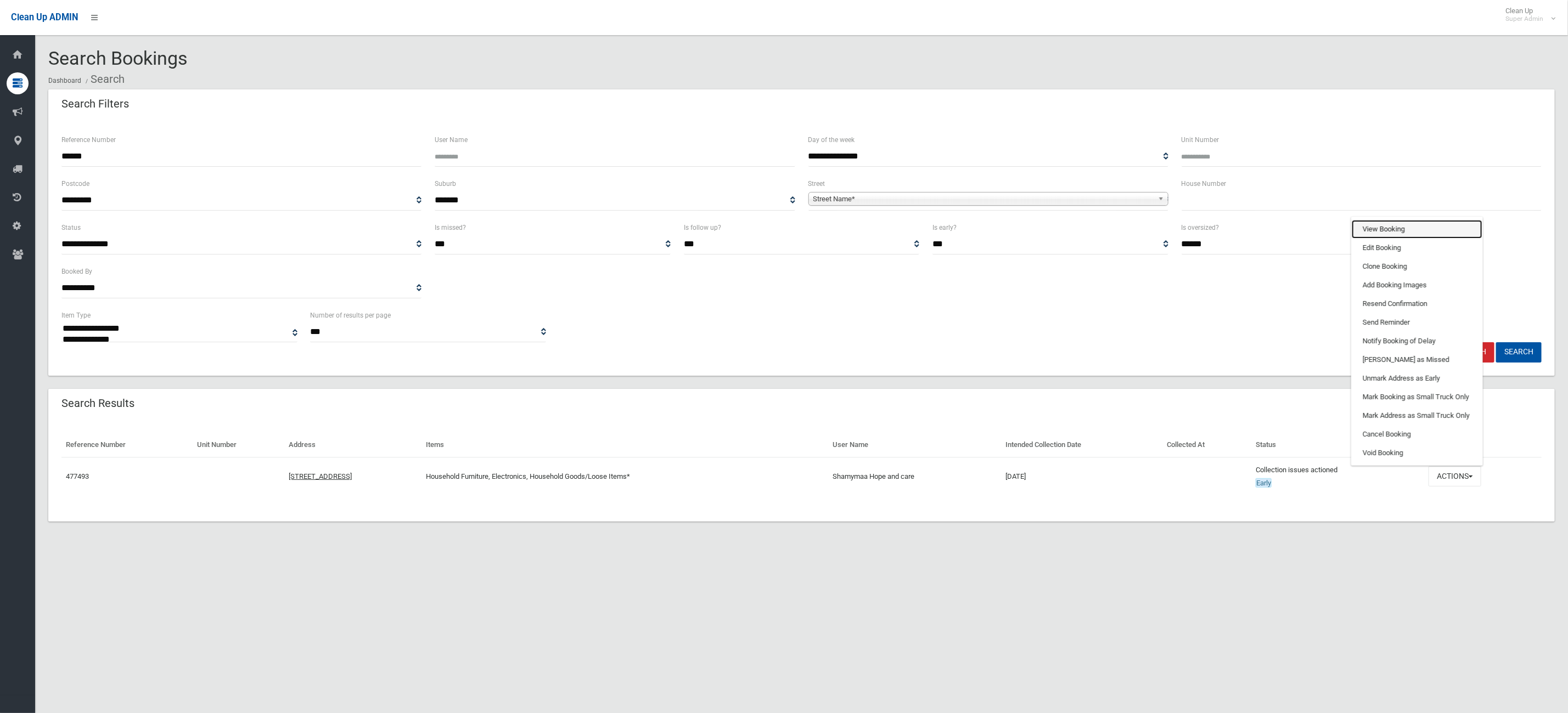
click at [1409, 224] on link "View Booking" at bounding box center [1417, 229] width 131 height 19
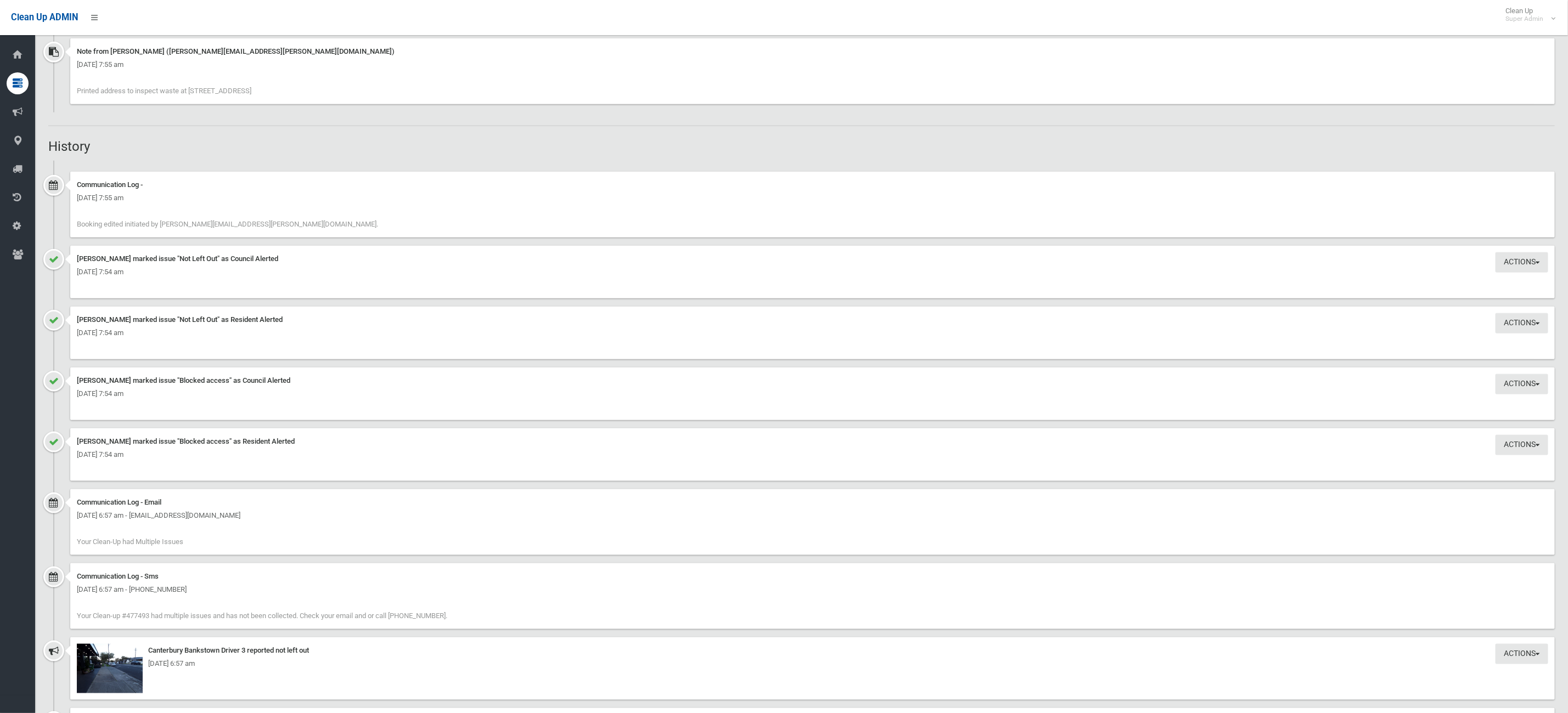
scroll to position [987, 0]
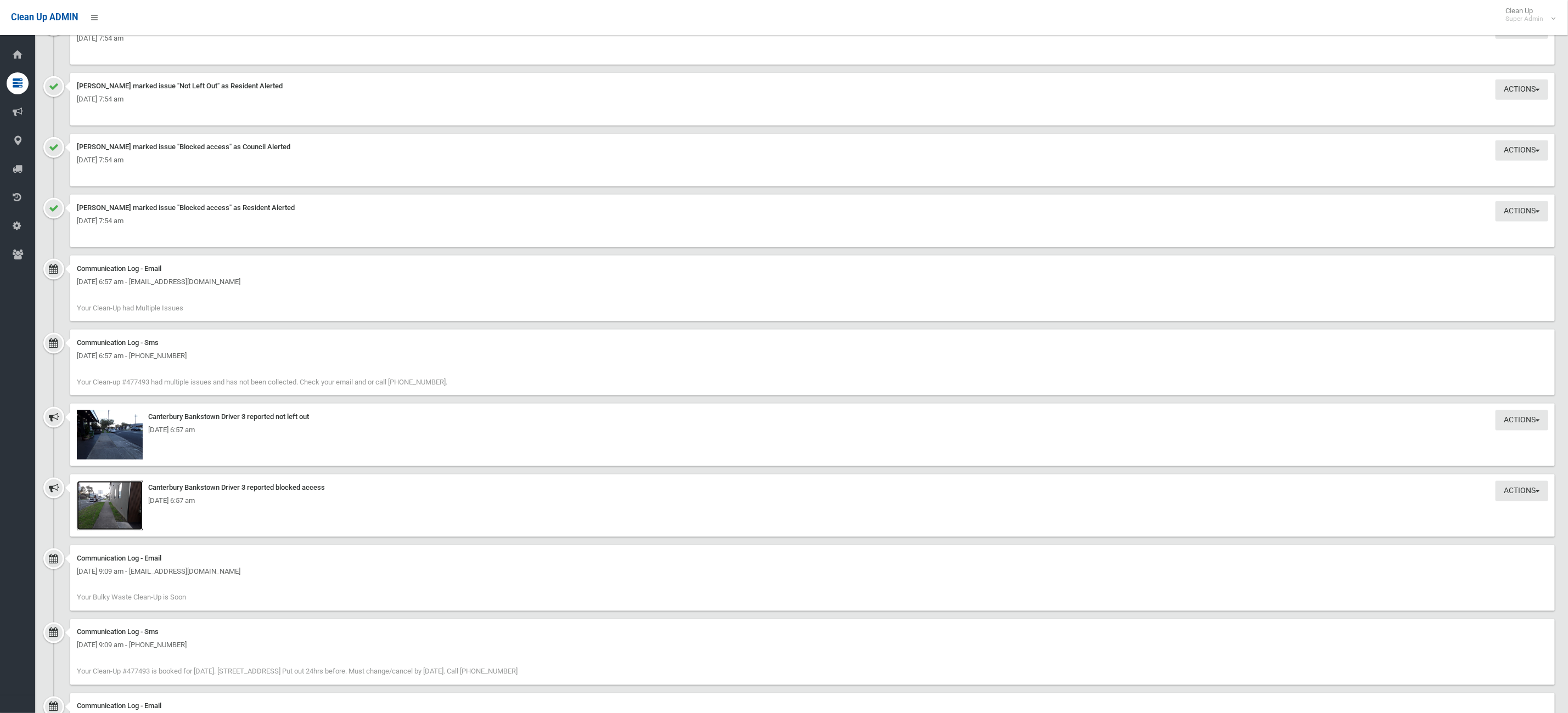
click at [119, 524] on img at bounding box center [110, 506] width 66 height 49
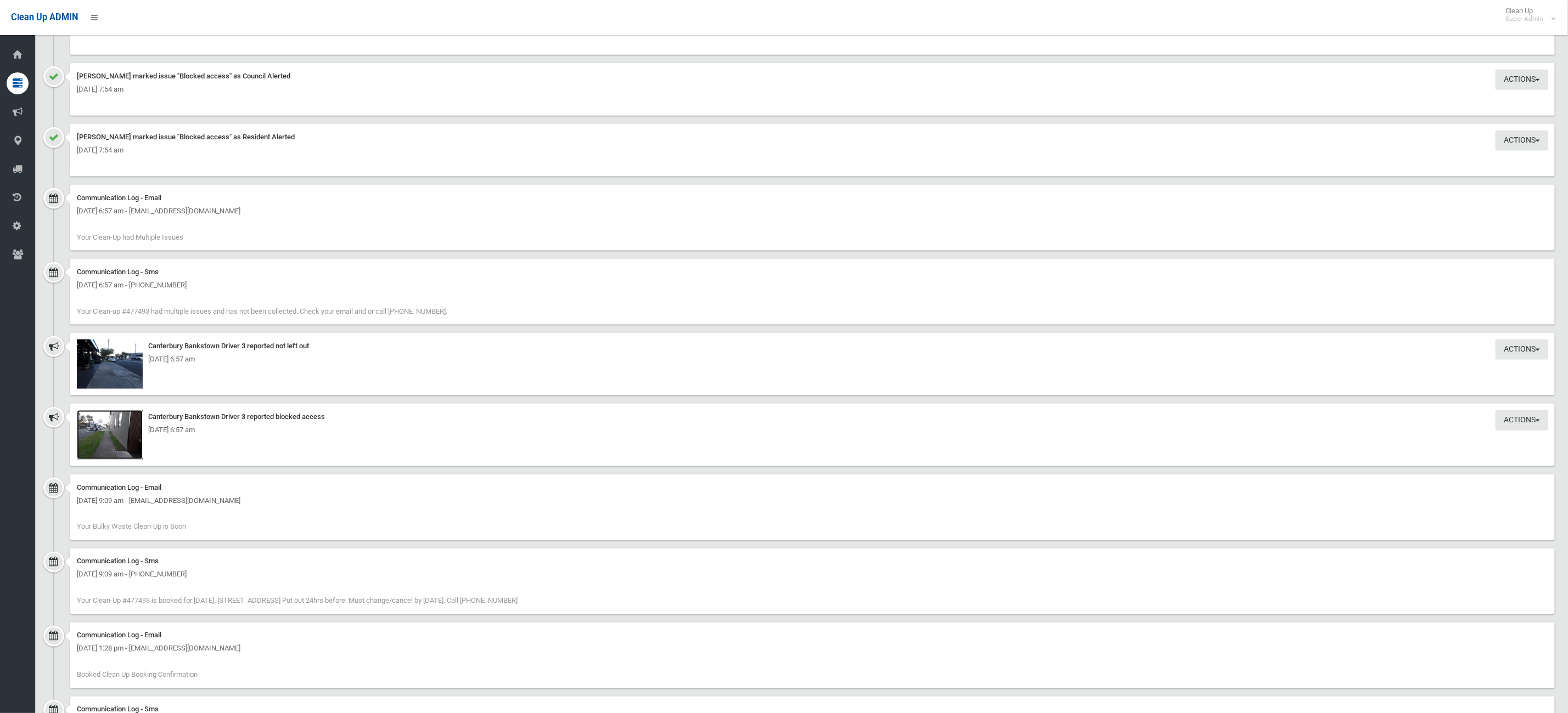
scroll to position [1044, 0]
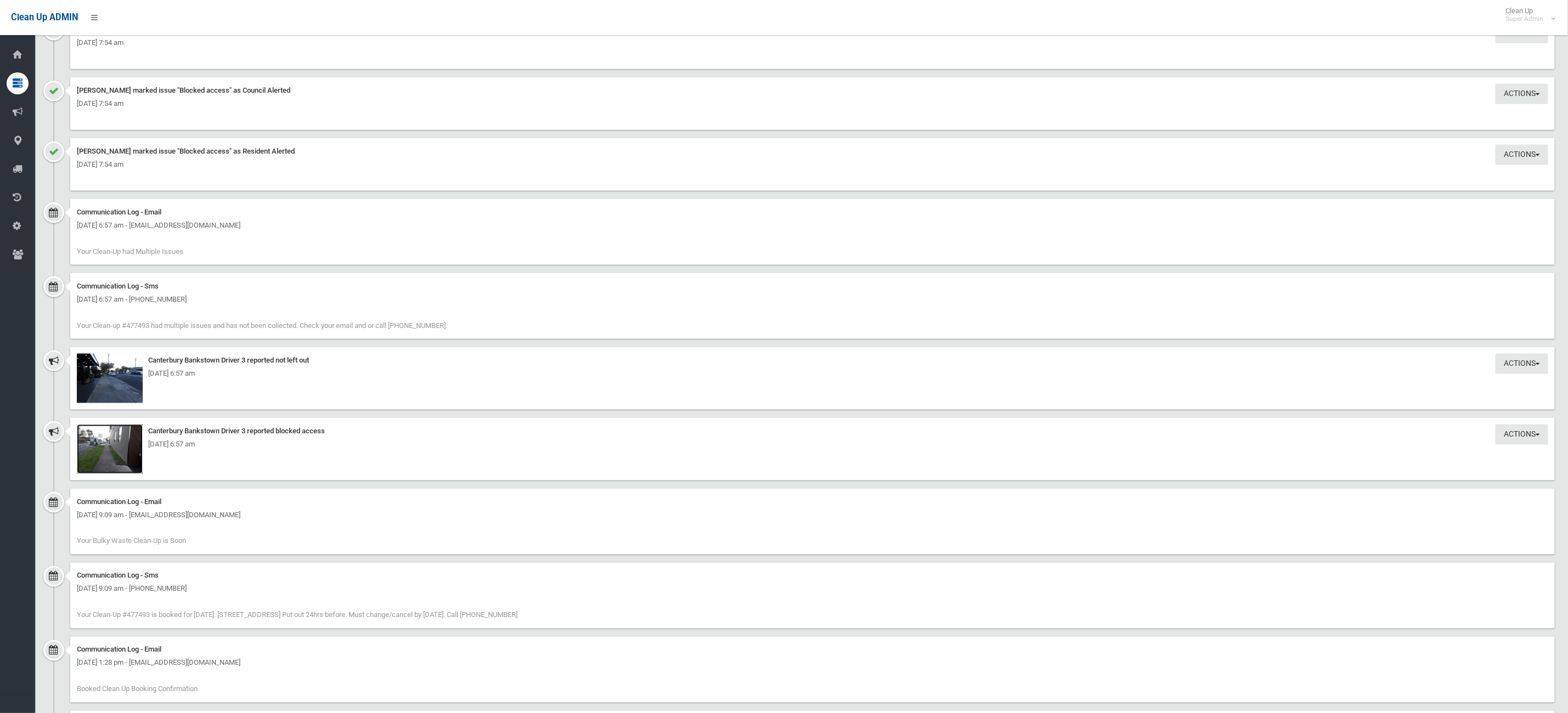
click at [121, 451] on img at bounding box center [110, 449] width 66 height 49
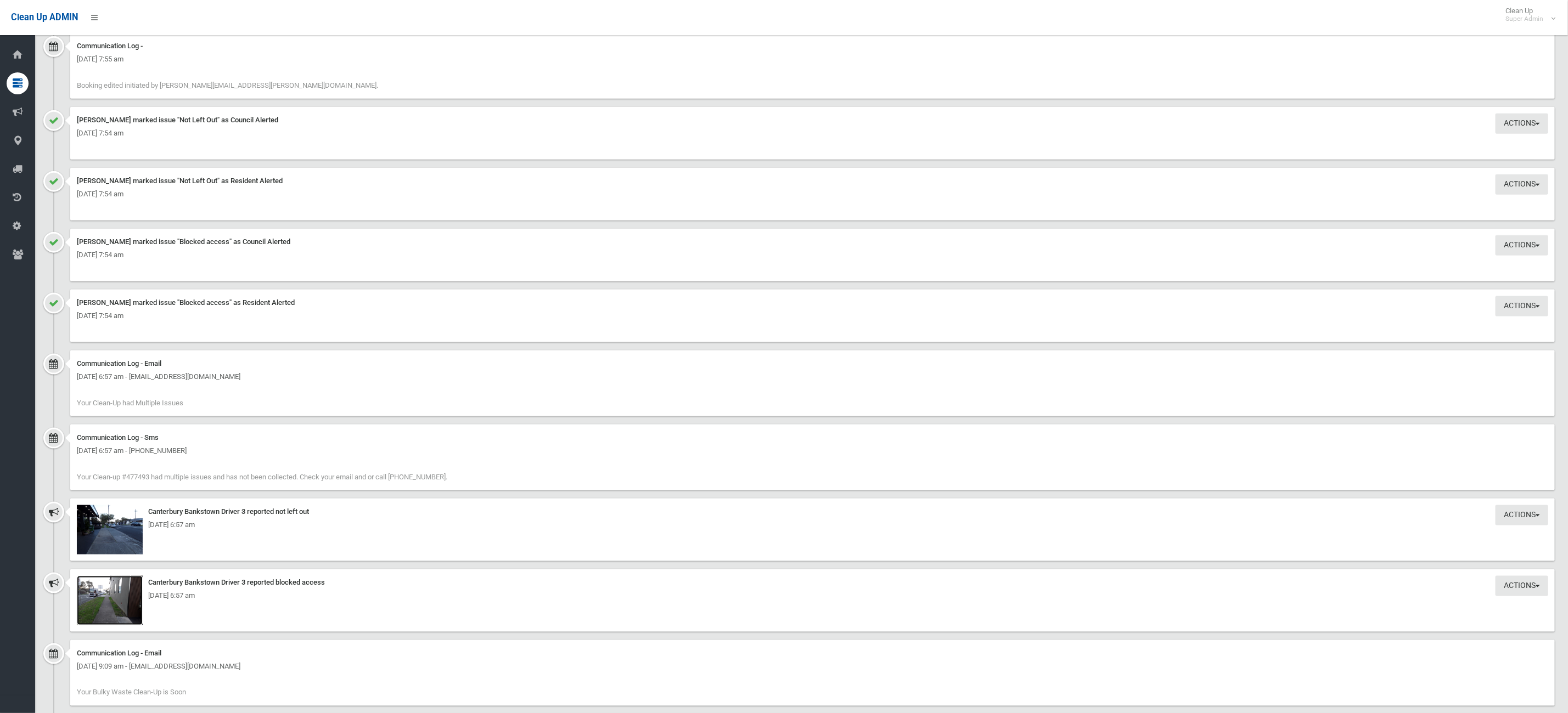
scroll to position [633, 0]
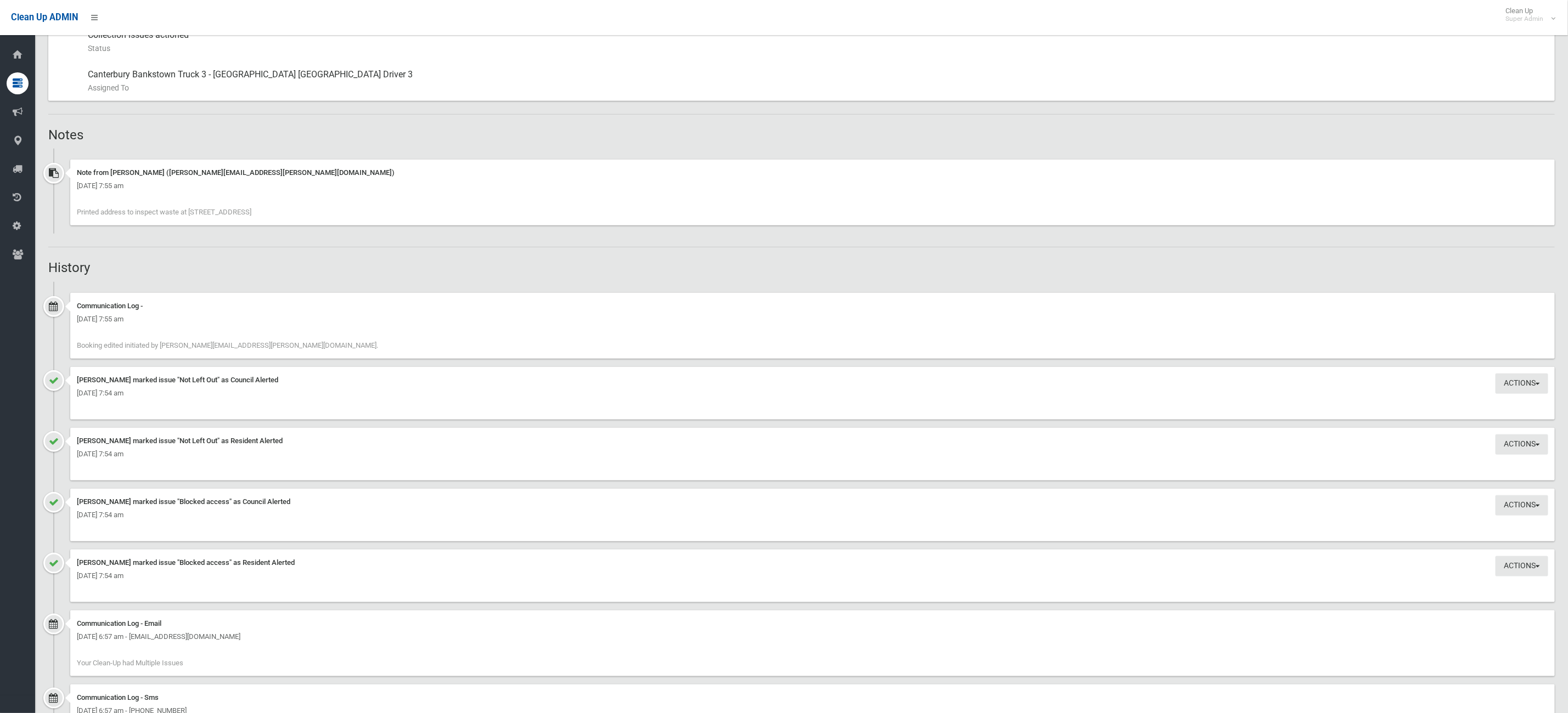
drag, startPoint x: 212, startPoint y: 213, endPoint x: 313, endPoint y: 228, distance: 102.1
click at [313, 228] on div "Note from Steven Phan (Steven.Phan@cbcity.nsw.gov.au) Monday 18th August 2025 -…" at bounding box center [801, 197] width 1507 height 74
click at [298, 262] on h2 "History" at bounding box center [801, 267] width 1507 height 14
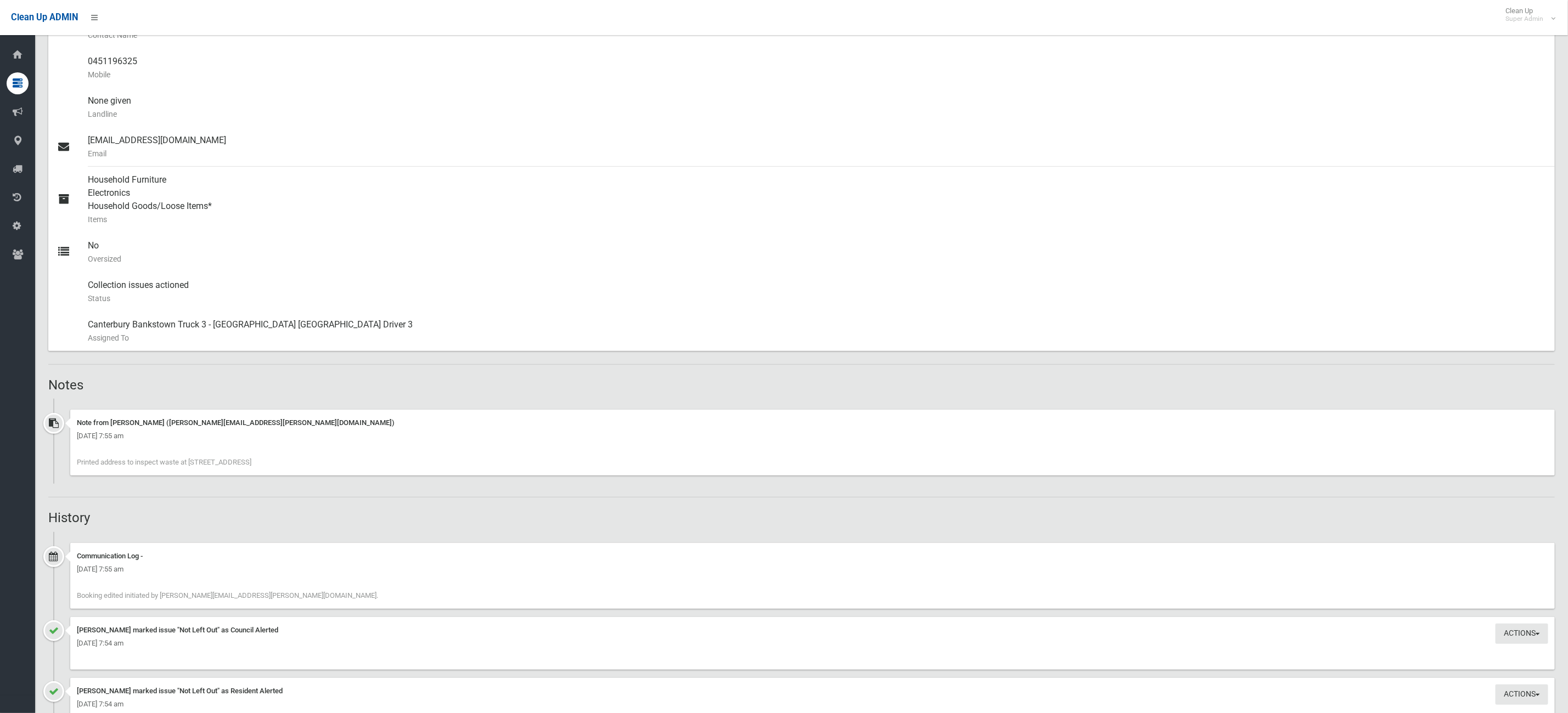
scroll to position [493, 0]
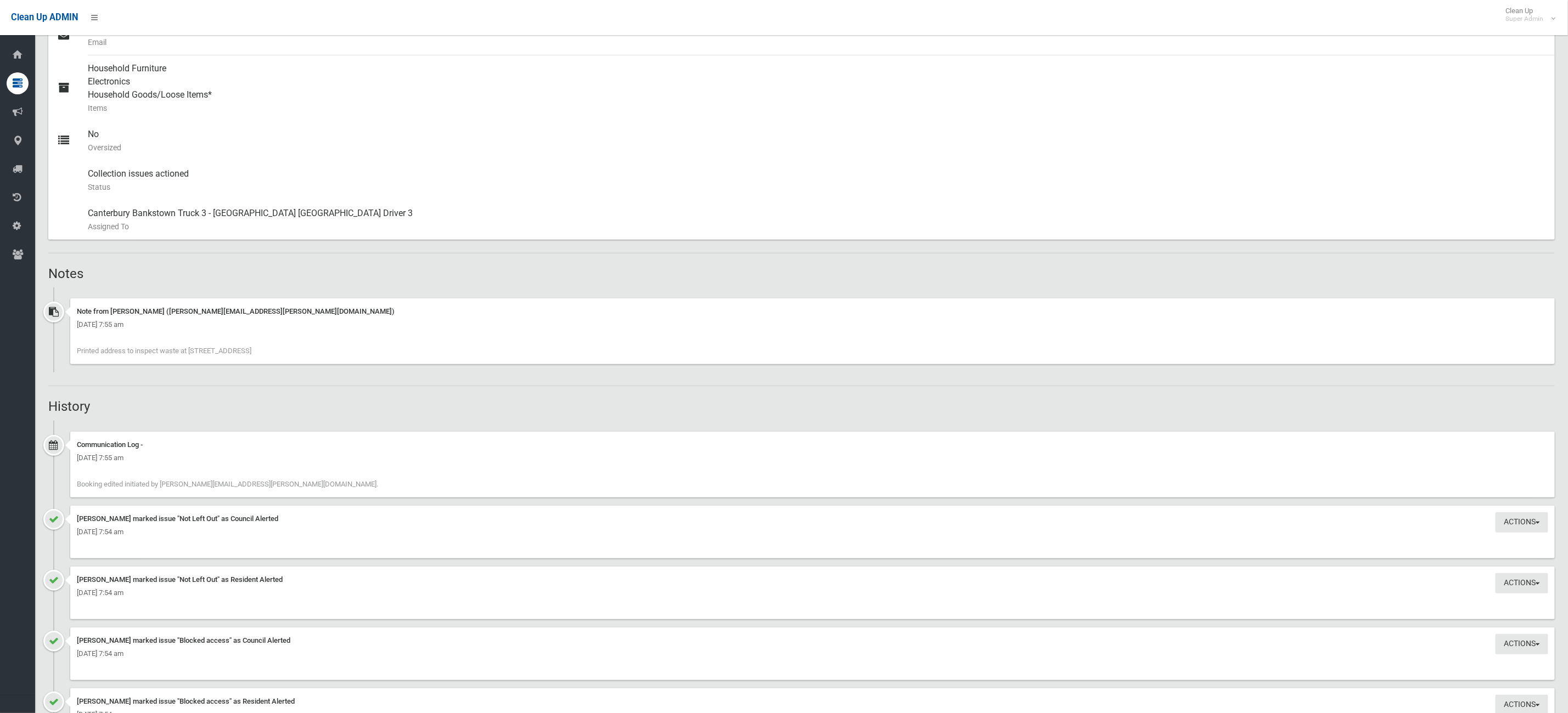
drag, startPoint x: 227, startPoint y: 349, endPoint x: 420, endPoint y: 369, distance: 194.0
click at [420, 369] on div "Note from Steven Phan (Steven.Phan@cbcity.nsw.gov.au) Monday 18th August 2025 -…" at bounding box center [801, 335] width 1507 height 74
click at [414, 405] on h2 "History" at bounding box center [801, 406] width 1507 height 14
drag, startPoint x: 345, startPoint y: 343, endPoint x: 153, endPoint y: 308, distance: 195.2
click at [153, 308] on div "Note from Steven Phan (Steven.Phan@cbcity.nsw.gov.au) Monday 18th August 2025 -…" at bounding box center [812, 331] width 1485 height 66
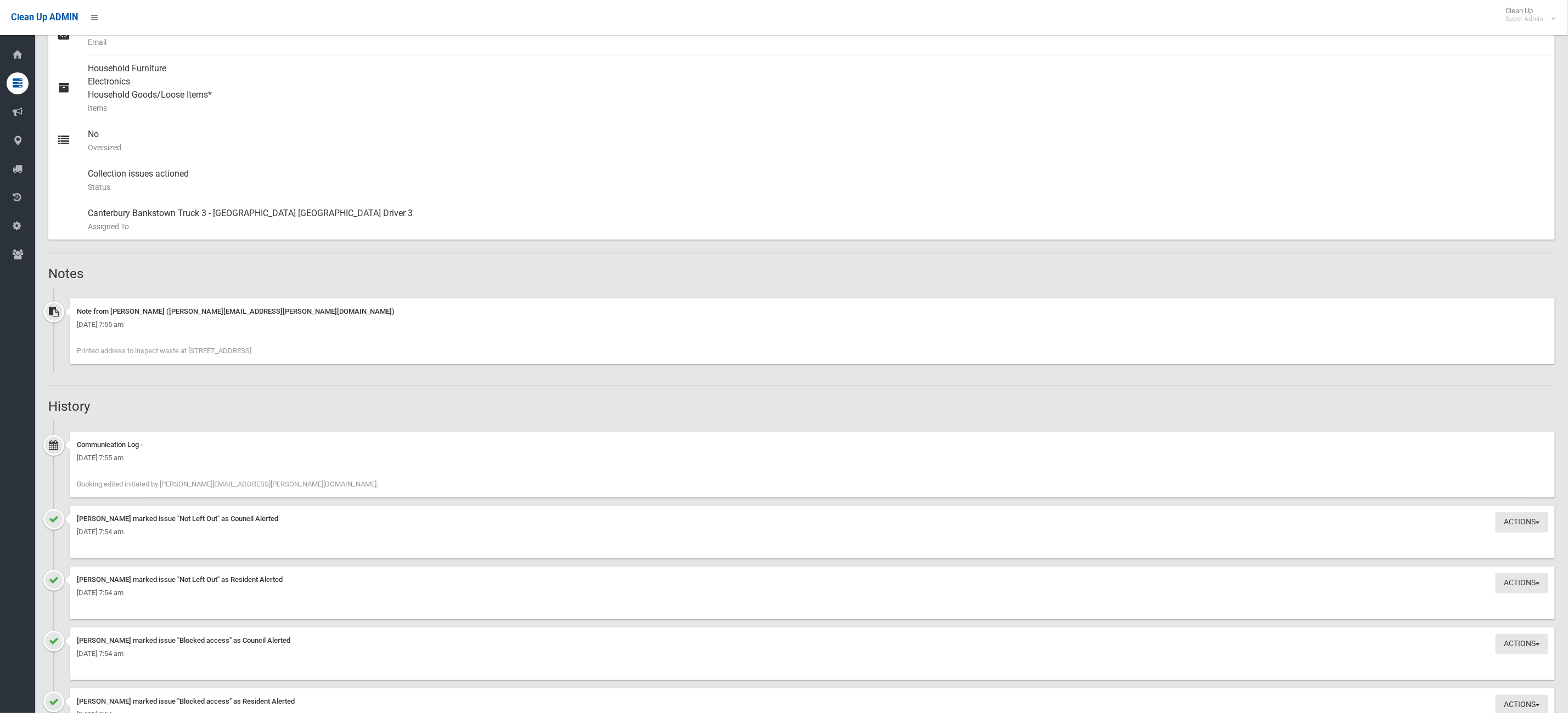
click at [520, 394] on div "Booking Details Actions View Booking Edit Booking Clone Booking Add Booking Ima…" at bounding box center [801, 513] width 1507 height 1793
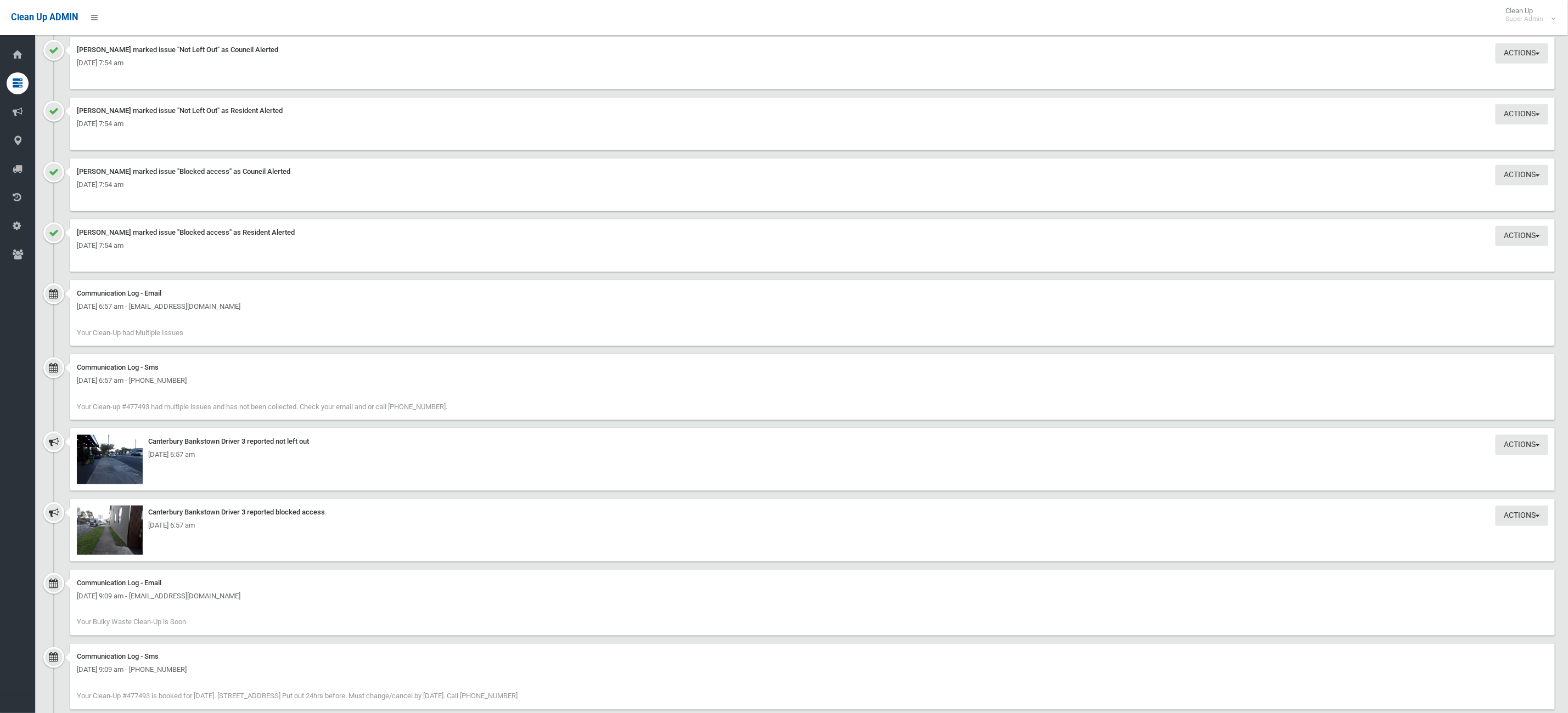
scroll to position [962, 0]
click at [113, 445] on img at bounding box center [110, 461] width 66 height 49
click at [119, 552] on img at bounding box center [110, 531] width 66 height 49
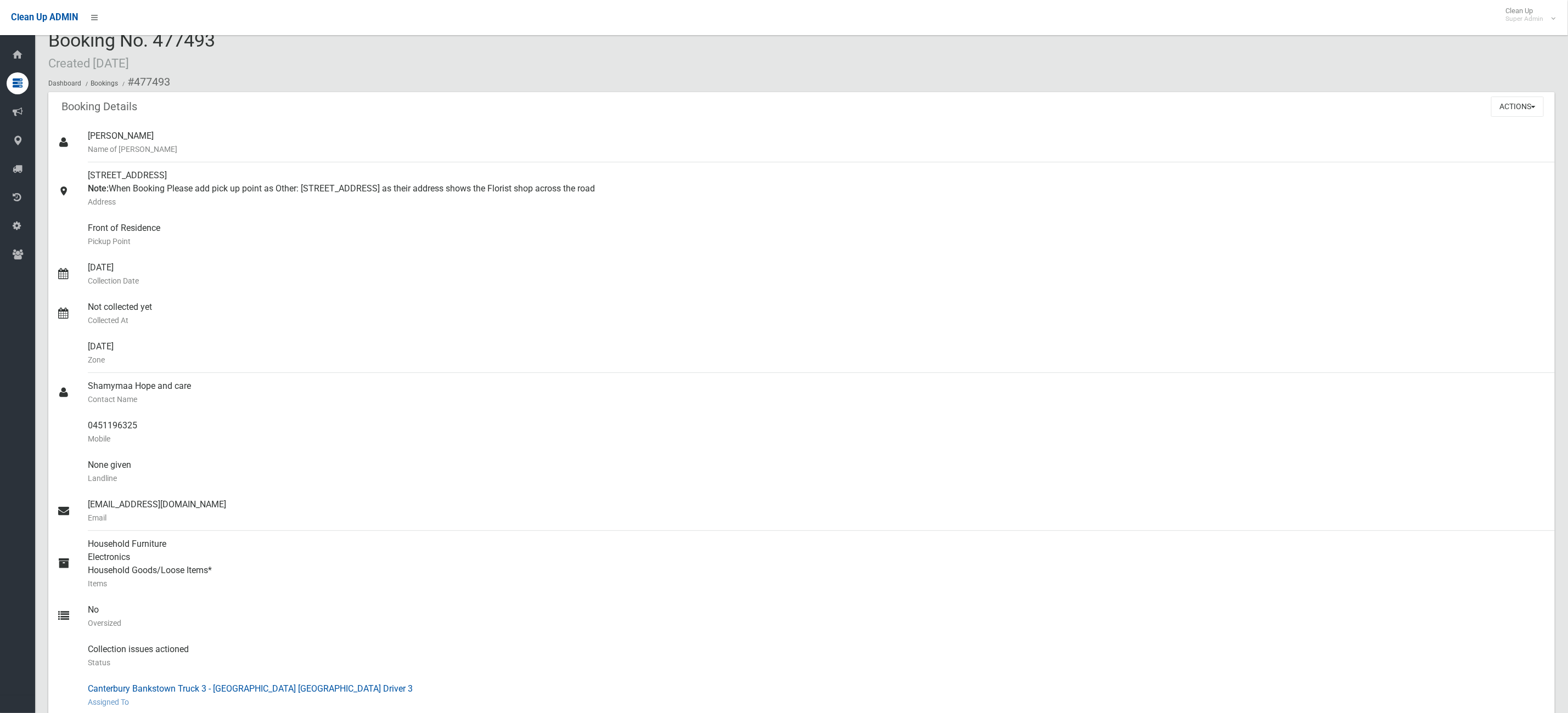
scroll to position [0, 0]
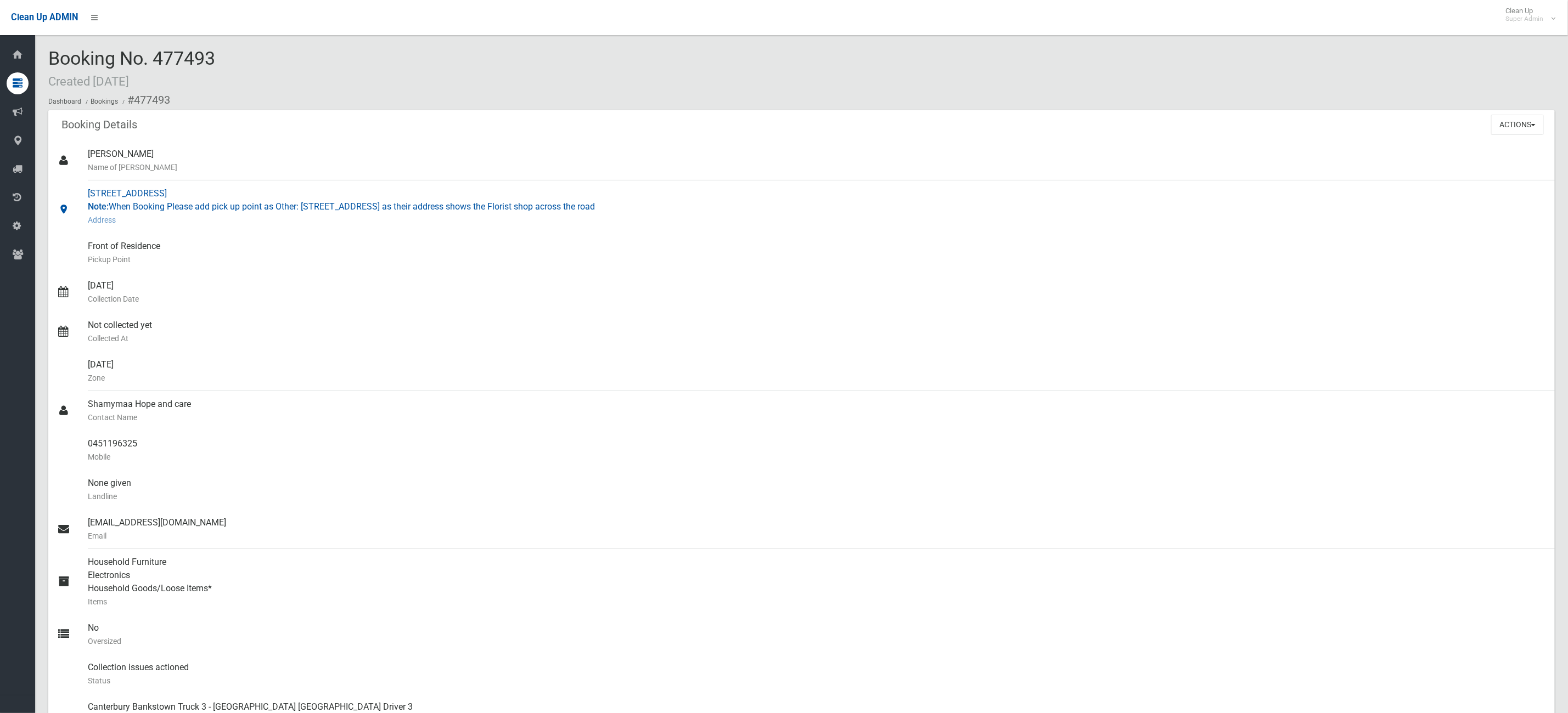
drag, startPoint x: 106, startPoint y: 203, endPoint x: 650, endPoint y: 214, distance: 544.1
click at [650, 214] on div "245A Waterloo Road, GREENACRE NSW 2190 Note: When Booking Please add pick up po…" at bounding box center [817, 207] width 1458 height 53
drag, startPoint x: 639, startPoint y: 200, endPoint x: 99, endPoint y: 194, distance: 540.0
click at [99, 194] on div "245A Waterloo Road, GREENACRE NSW 2190 Note: When Booking Please add pick up po…" at bounding box center [817, 207] width 1458 height 53
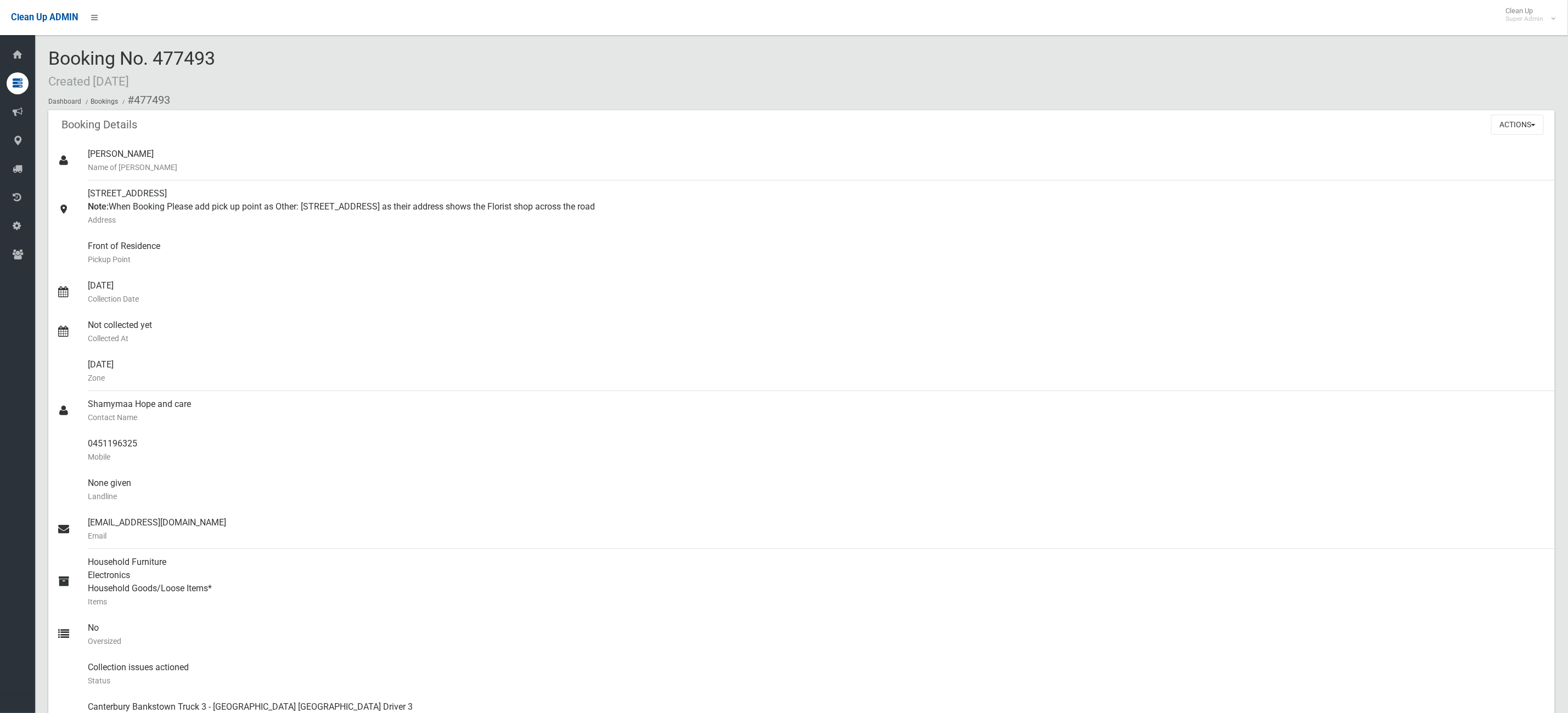
click at [313, 79] on div "Booking No. 477493 Created 05/08/2025 Dashboard Bookings #477493" at bounding box center [801, 79] width 1507 height 62
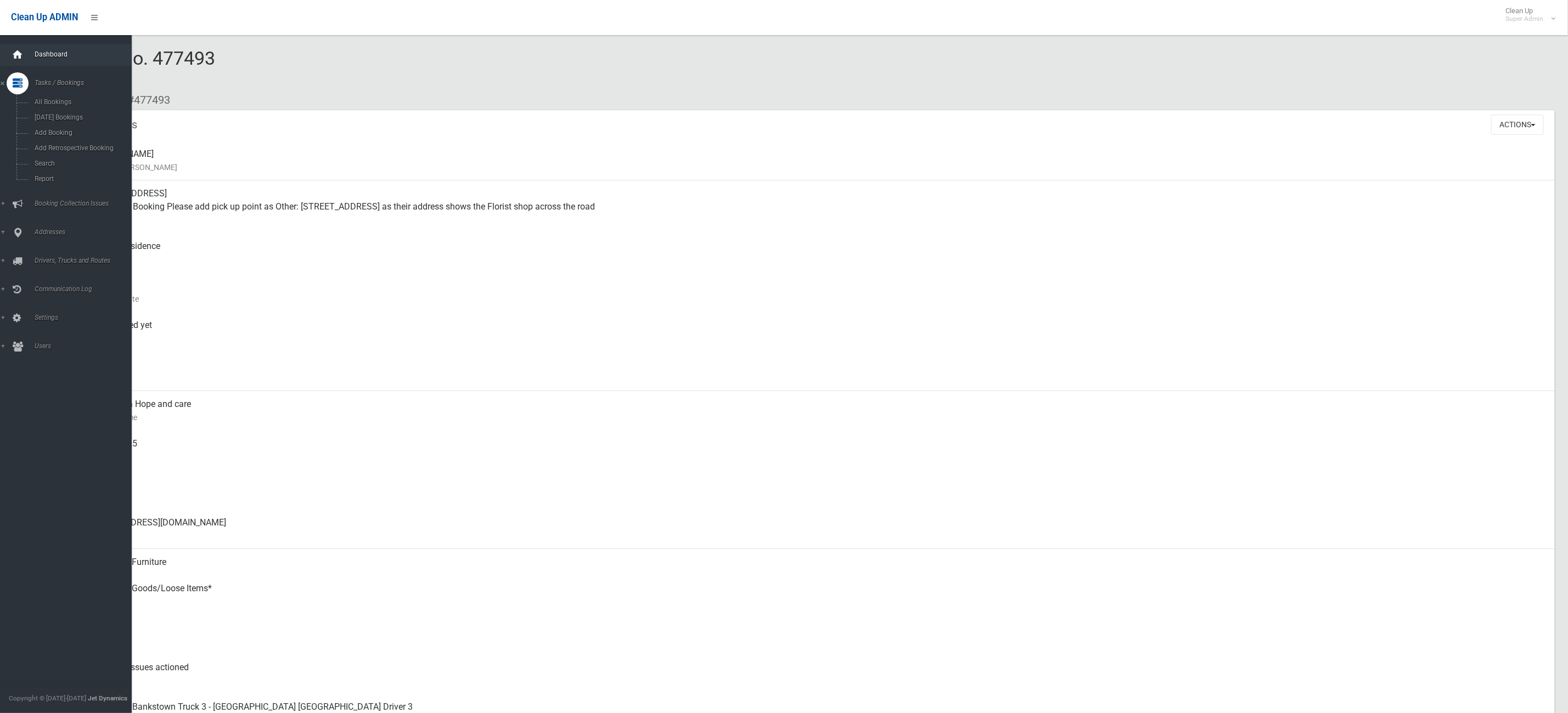
click at [15, 57] on icon at bounding box center [18, 55] width 12 height 22
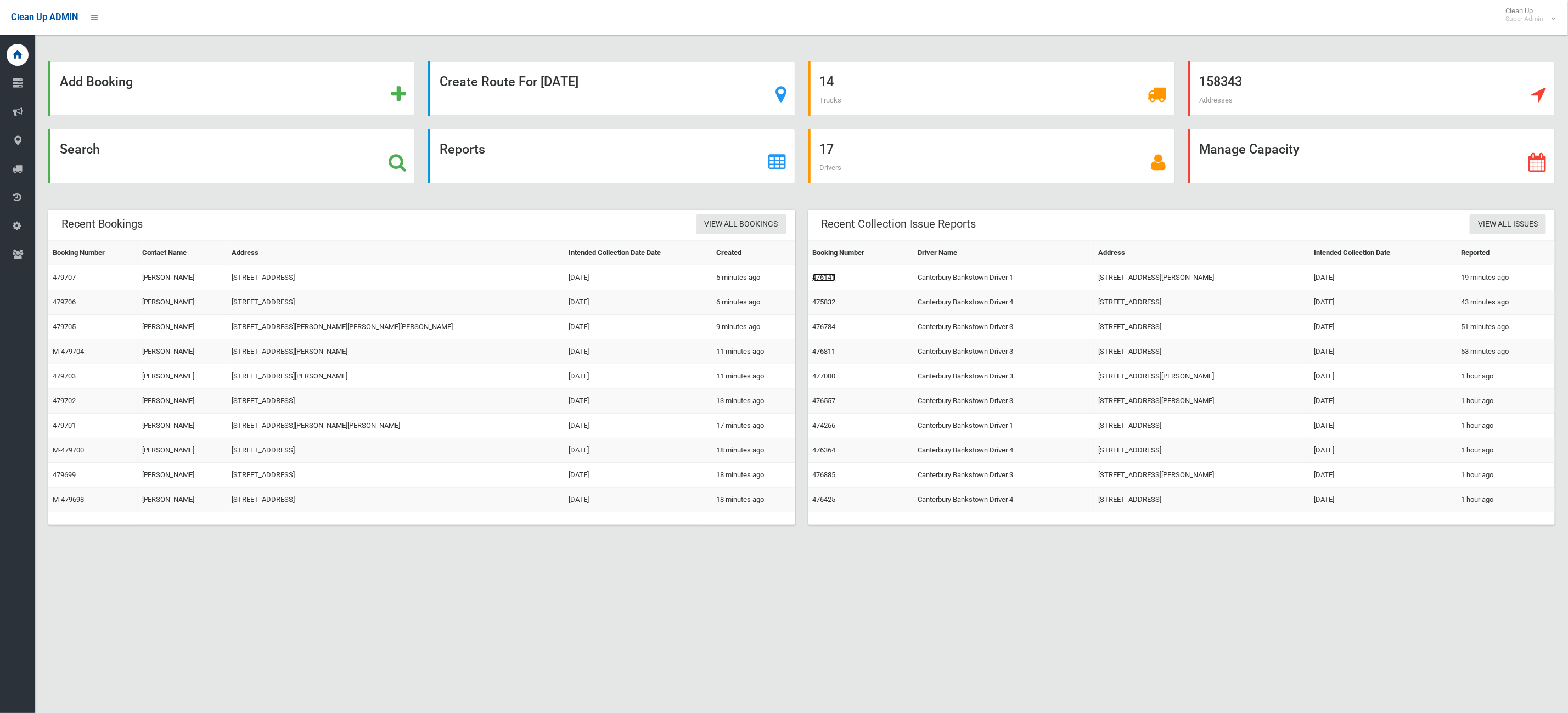
click at [825, 282] on link "476141" at bounding box center [824, 277] width 23 height 9
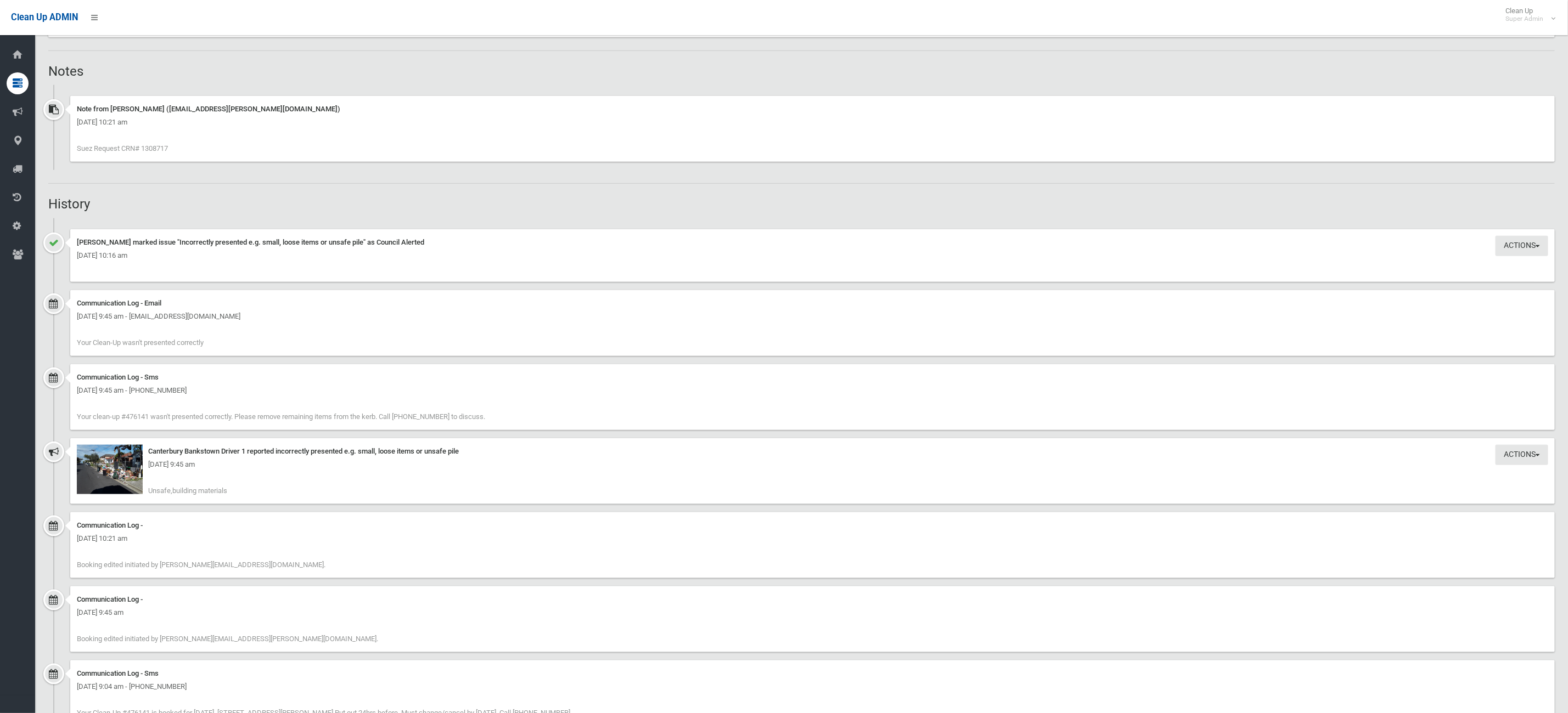
scroll to position [876, 0]
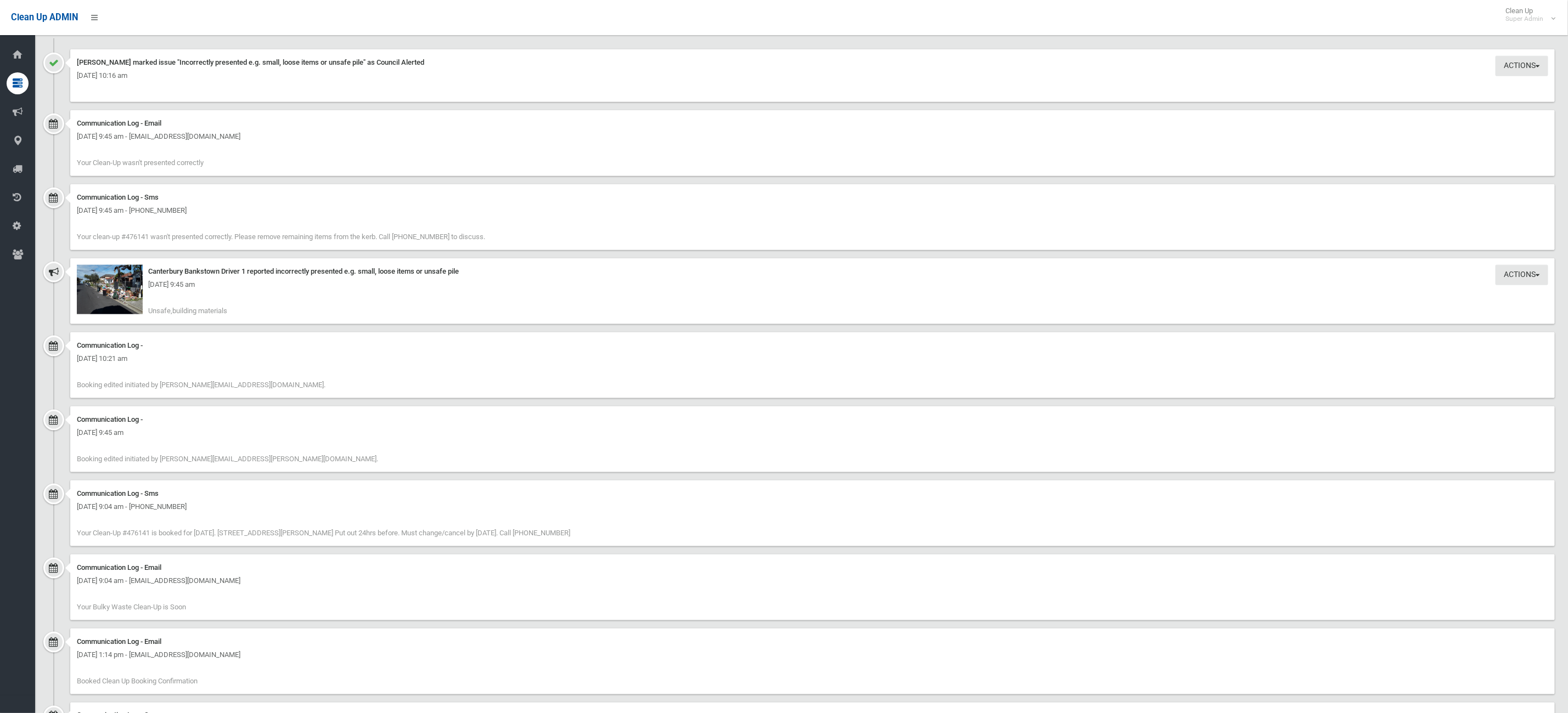
click at [145, 298] on div "Actions Take Action Canterbury Bankstown Driver 1 reported incorrectly presente…" at bounding box center [812, 291] width 1485 height 66
click at [100, 301] on img at bounding box center [110, 289] width 66 height 49
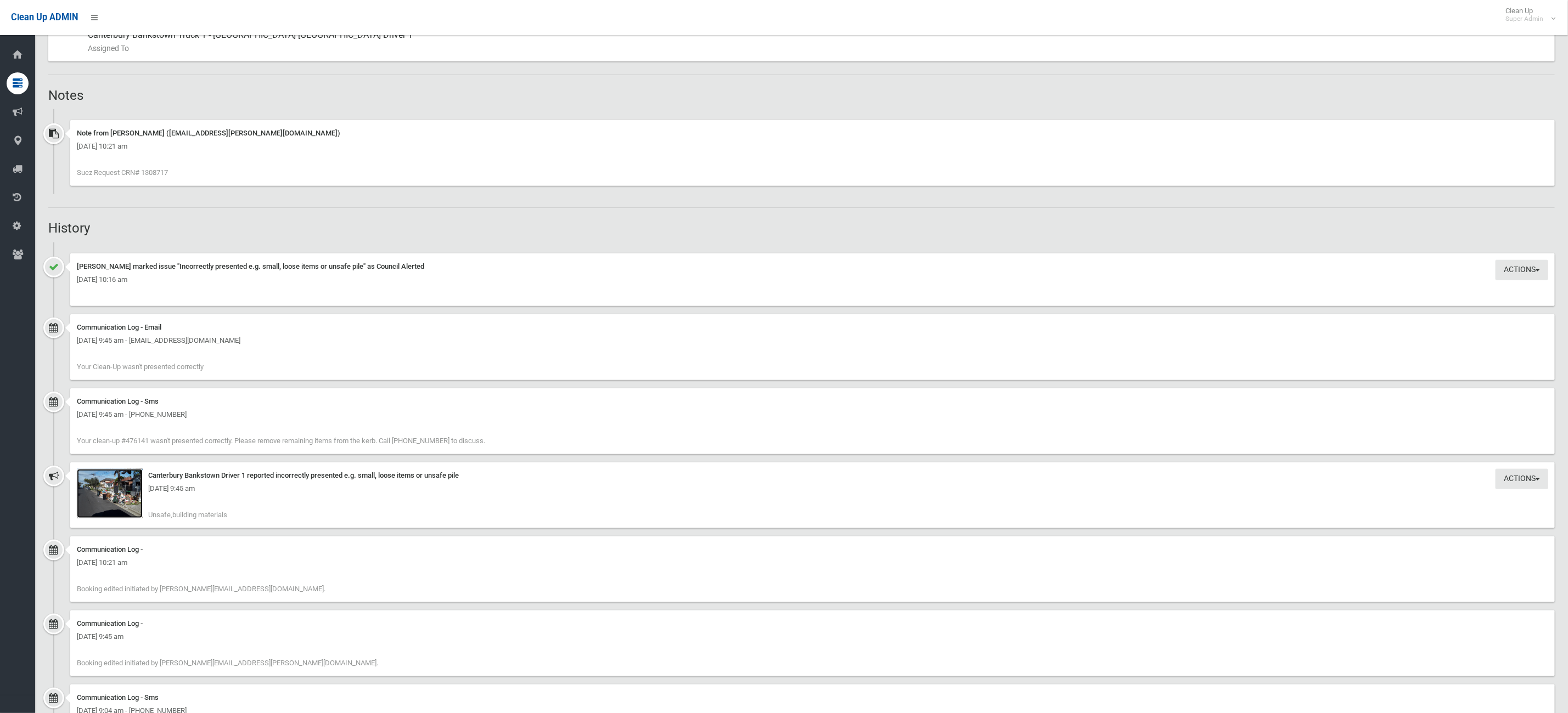
scroll to position [629, 0]
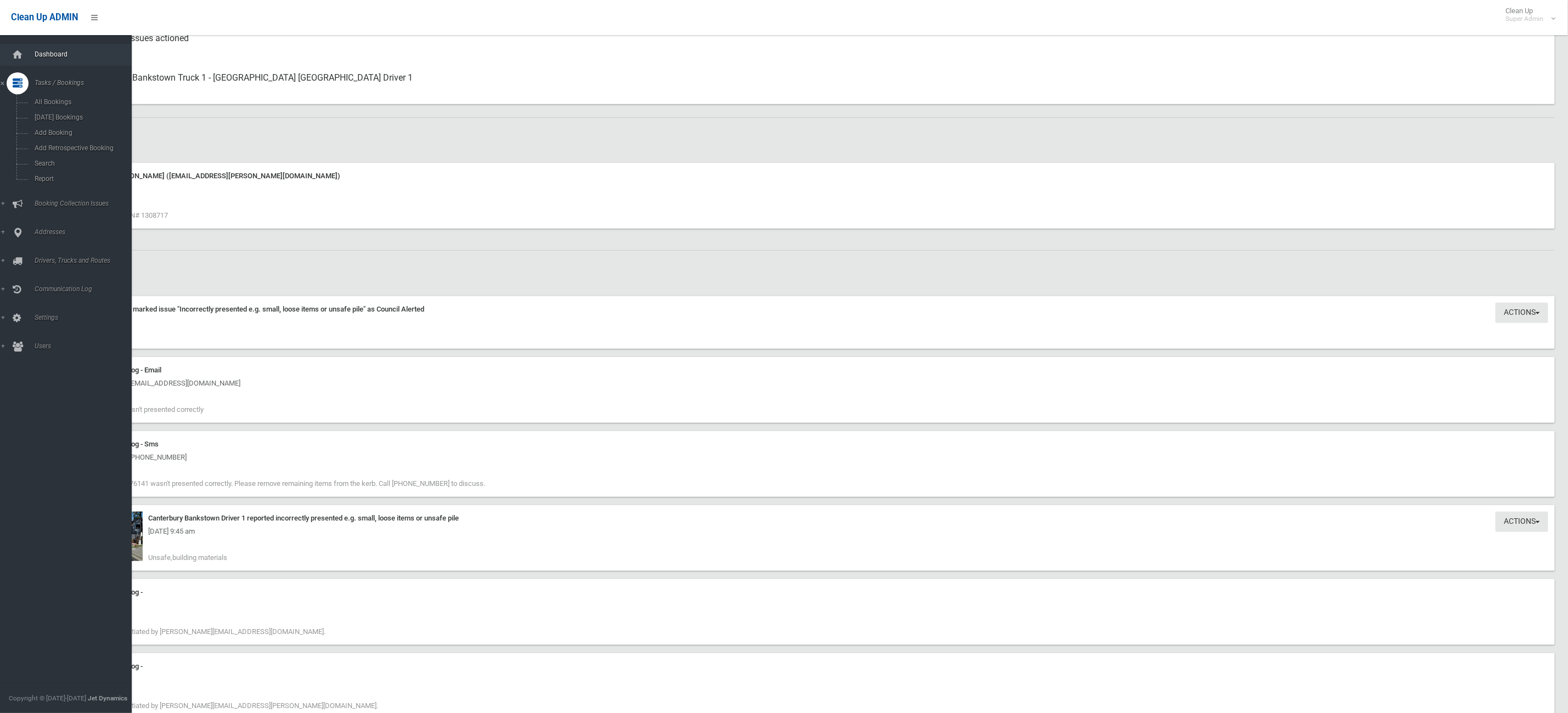
click at [31, 58] on span "Dashboard" at bounding box center [88, 54] width 113 height 8
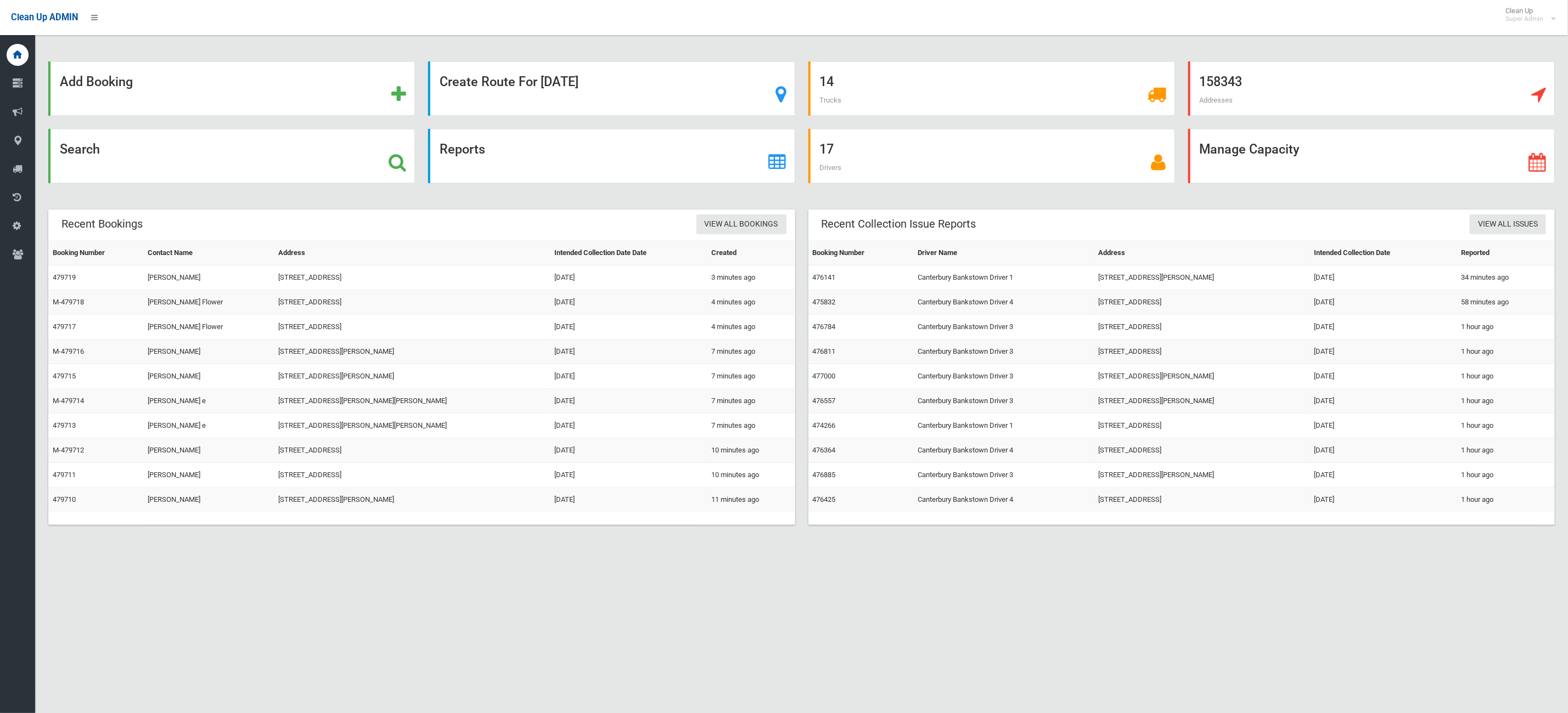
click at [1037, 558] on div "Add Booking Create Route For [DATE] 14 Trucks 158343 Addresses Search Reports 1…" at bounding box center [784, 370] width 1568 height 713
